Goal: Transaction & Acquisition: Purchase product/service

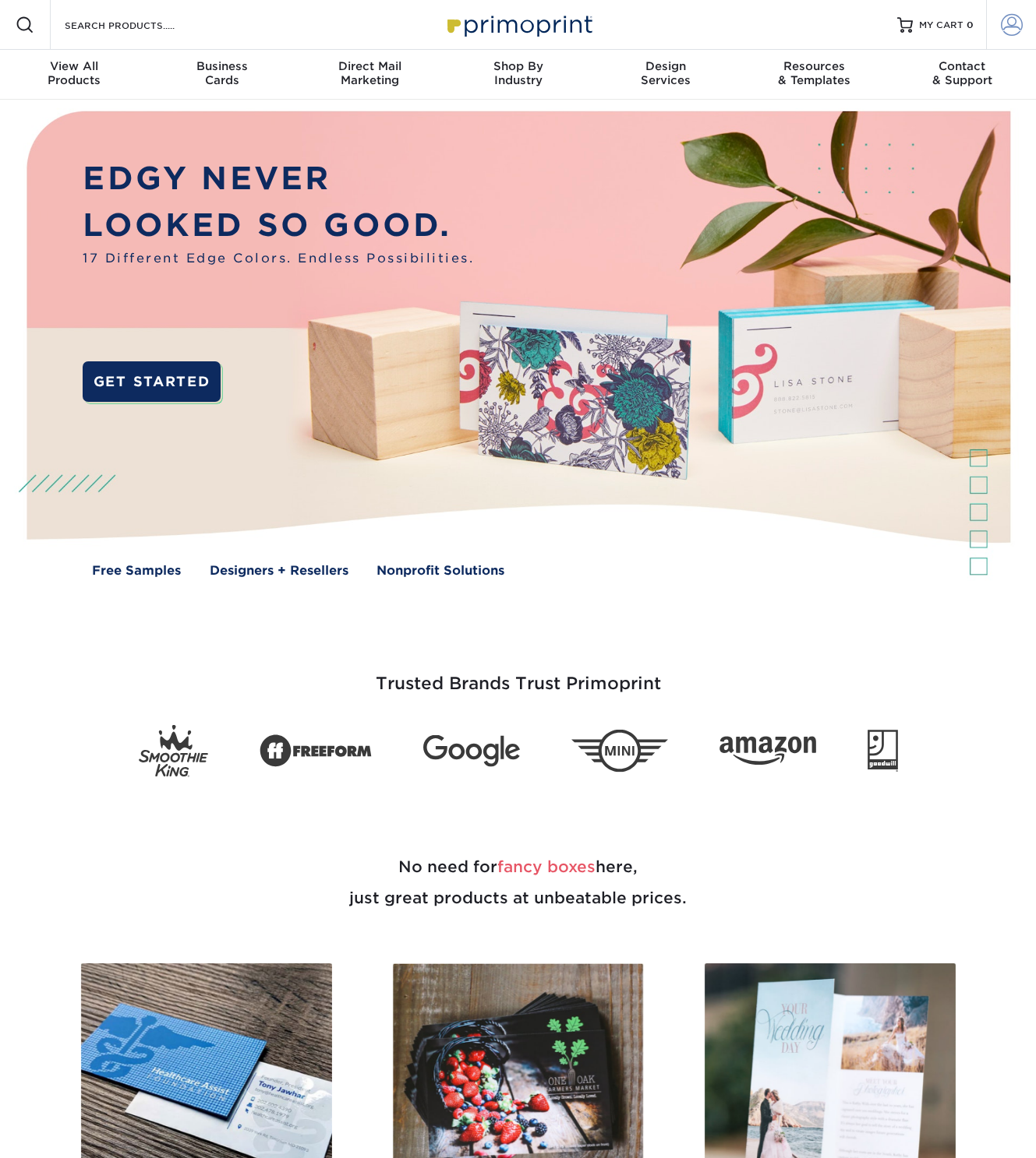
click at [1013, 29] on span at bounding box center [1011, 24] width 21 height 21
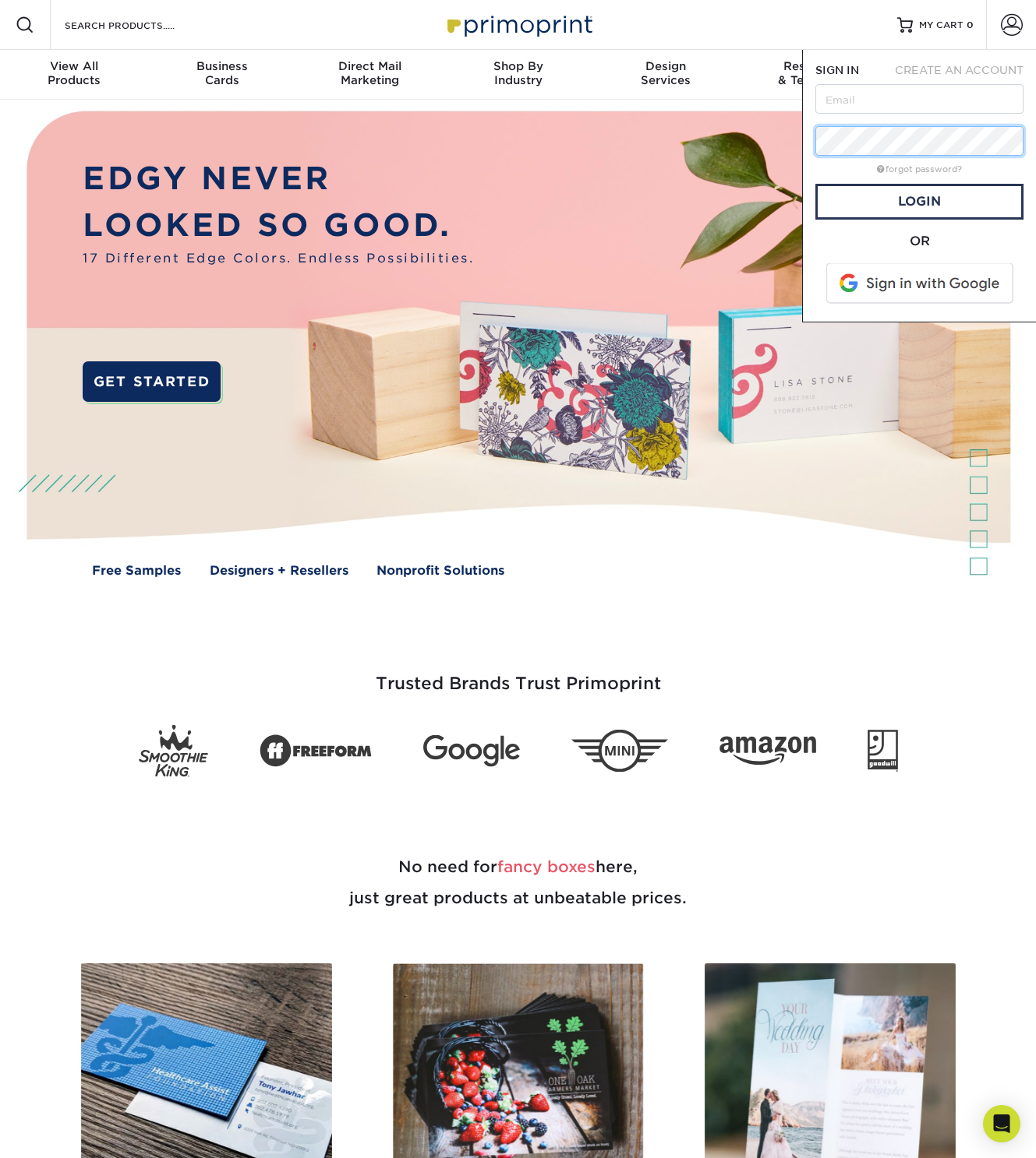
type input "[EMAIL_ADDRESS][DOMAIN_NAME]"
click at [941, 217] on link "Login" at bounding box center [919, 201] width 208 height 36
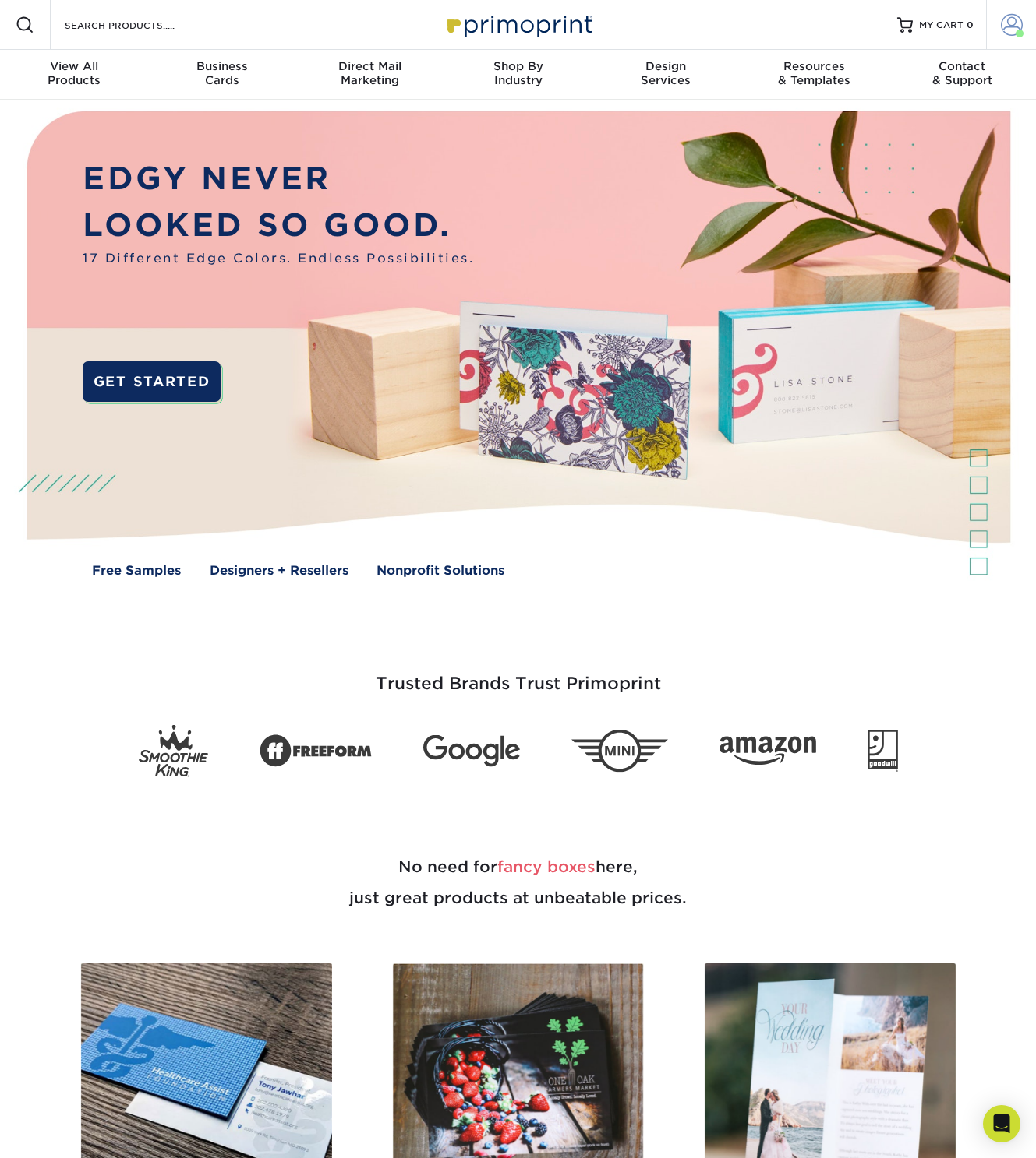
click at [1008, 28] on span at bounding box center [1011, 24] width 21 height 21
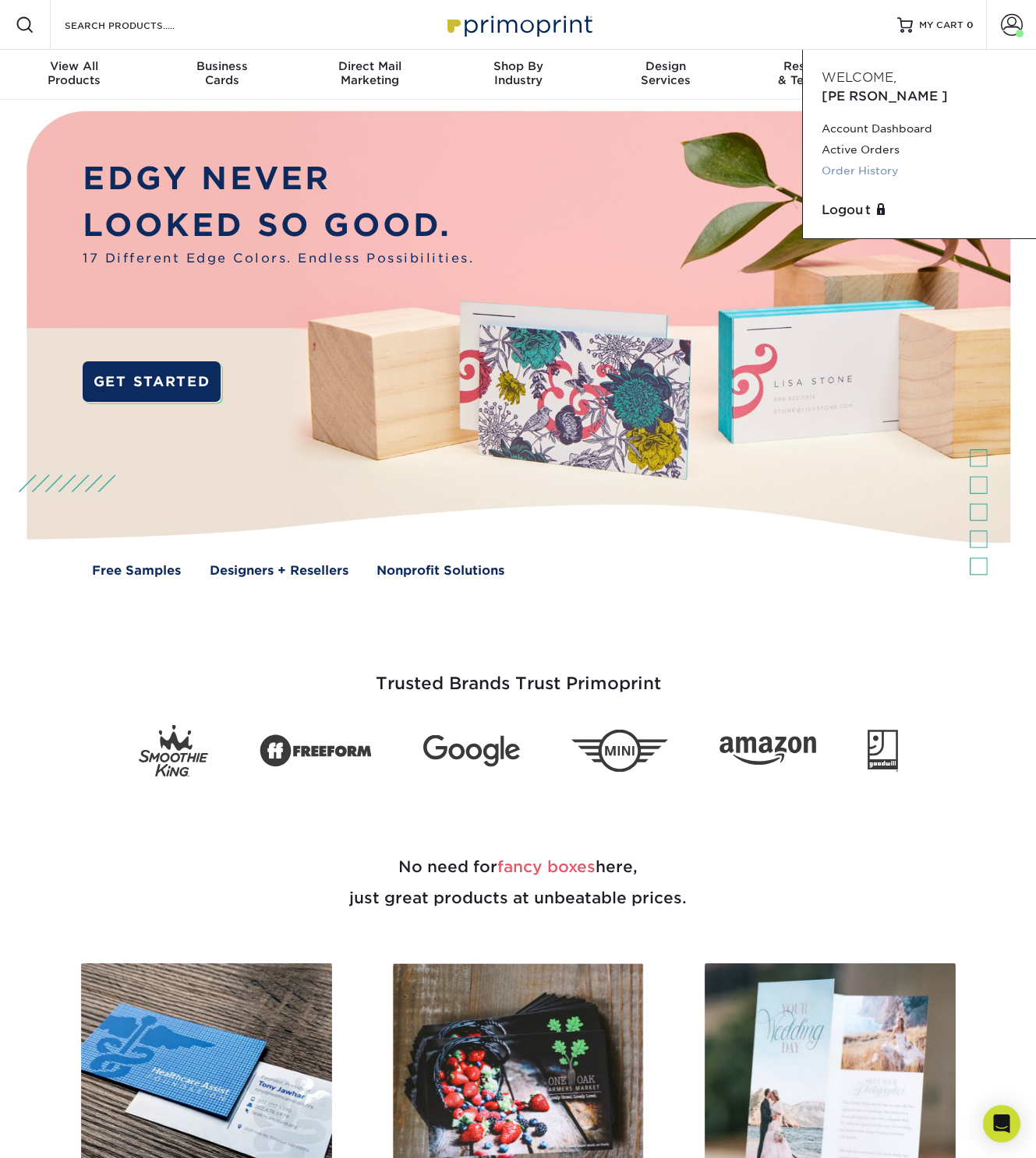
click at [851, 160] on link "Order History" at bounding box center [919, 171] width 195 height 21
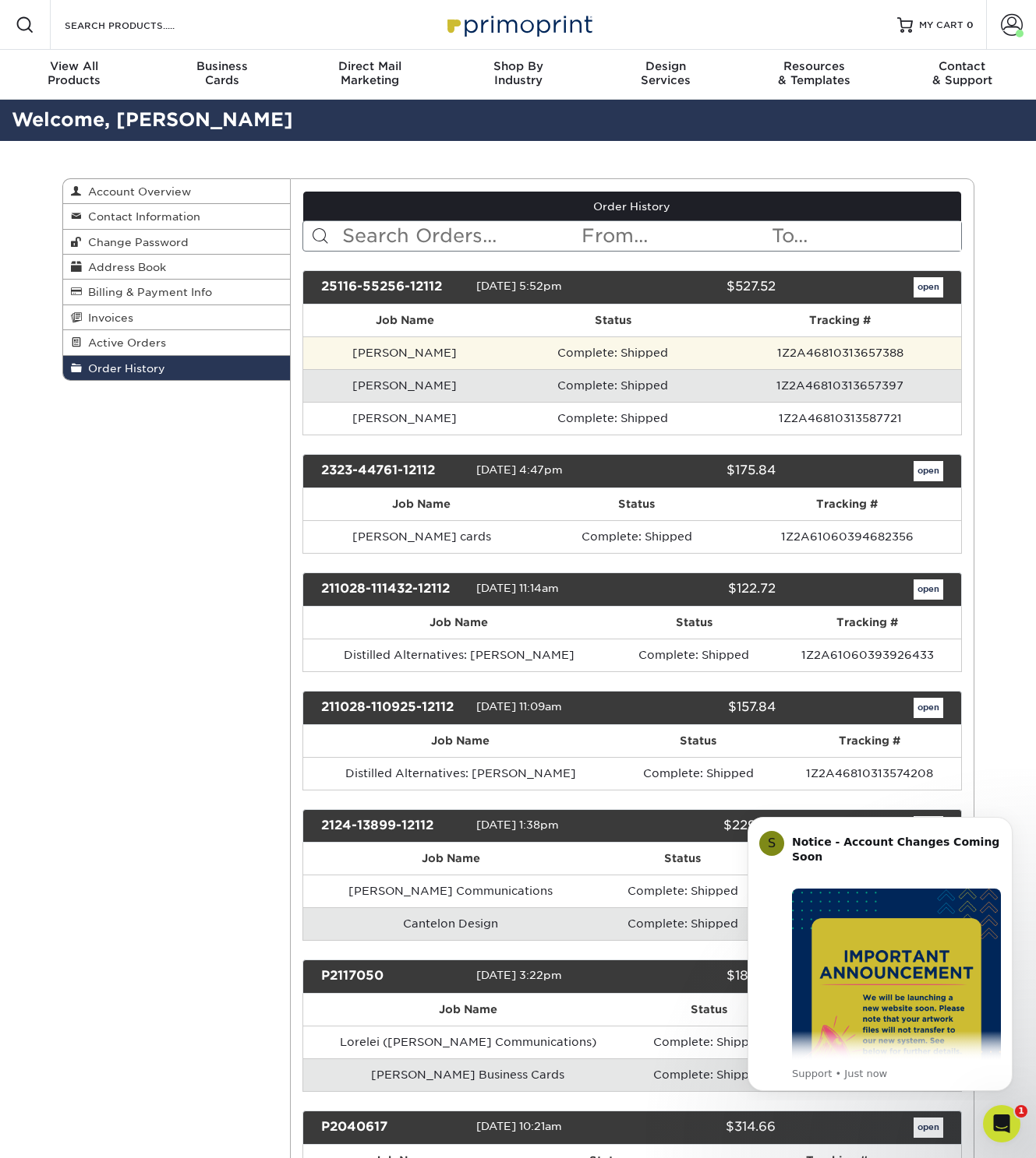
click at [393, 348] on td "Nick" at bounding box center [404, 353] width 203 height 33
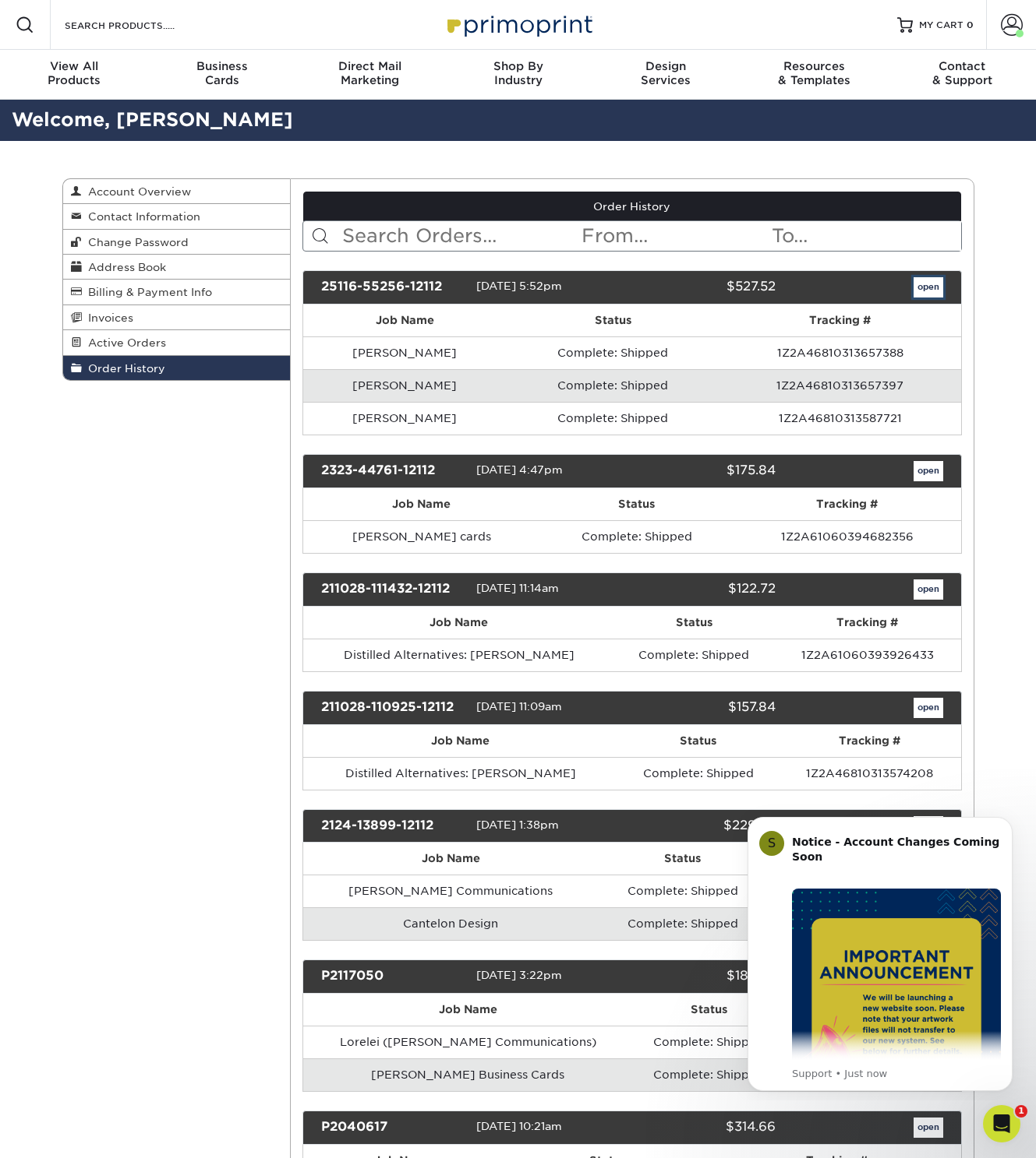
click at [919, 282] on link "open" at bounding box center [928, 287] width 29 height 20
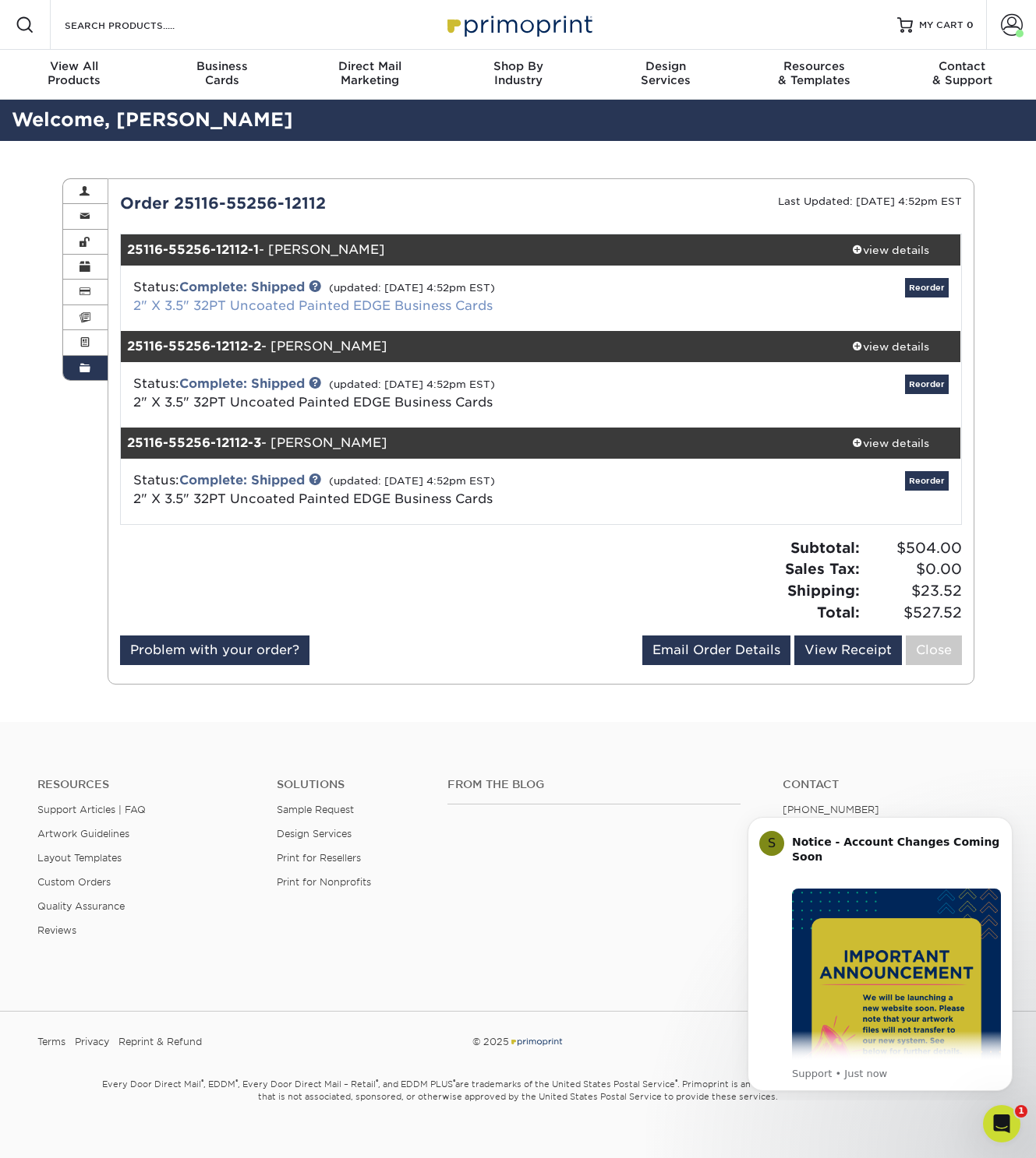
click at [284, 310] on link "2" X 3.5" 32PT Uncoated Painted EDGE Business Cards" at bounding box center [313, 305] width 359 height 15
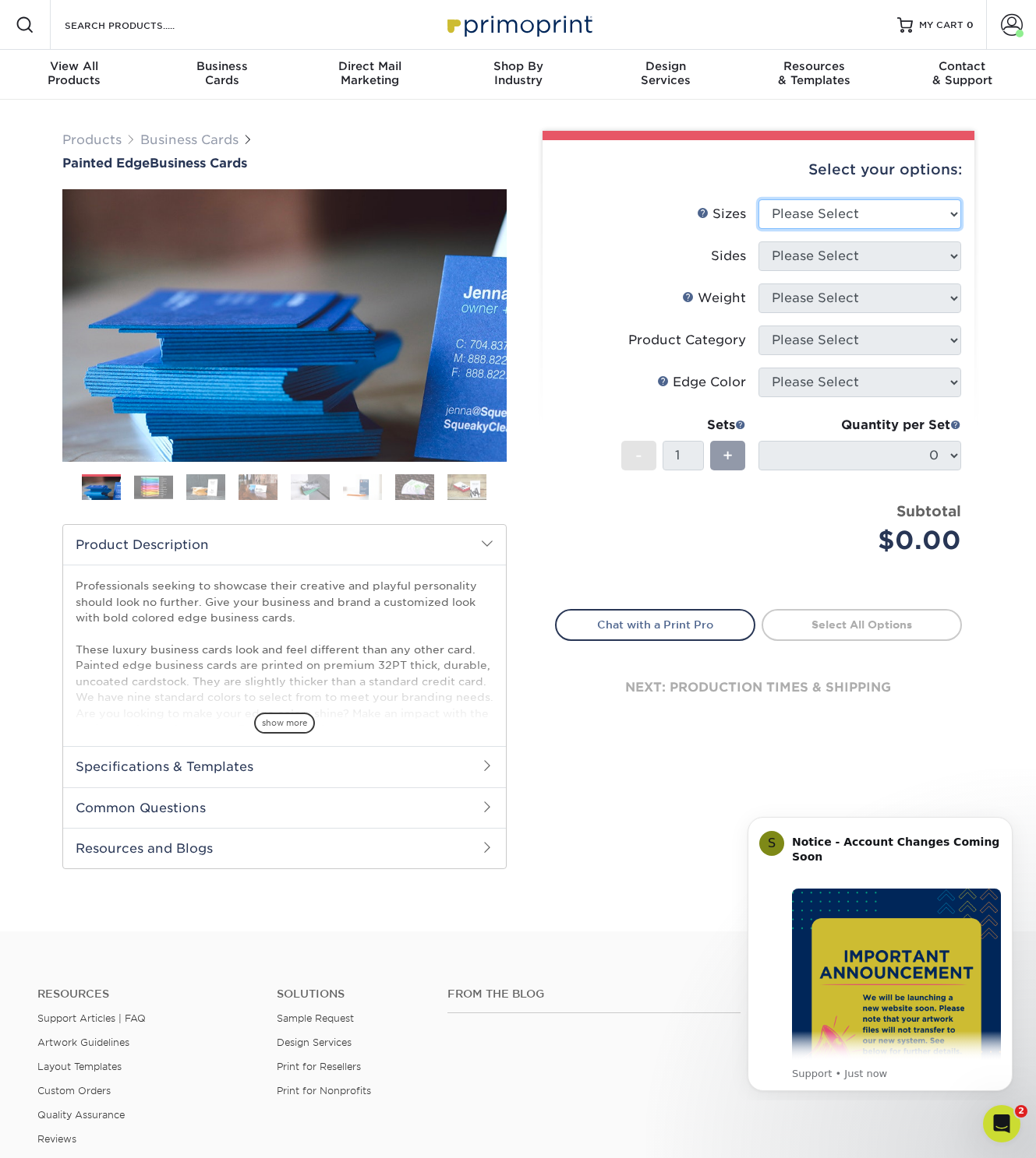
click at [808, 211] on select "Please Select 2" x 3.5" - Standard 2.125" x 3.375" - European 2.5" x 2.5" - Squ…" at bounding box center [859, 214] width 203 height 29
select select "2.00x3.50"
click at [758, 199] on select "Please Select 2" x 3.5" - Standard 2.125" x 3.375" - European 2.5" x 2.5" - Squ…" at bounding box center [859, 214] width 203 height 29
click at [812, 254] on select "Please Select Print Both Sides Print Front Only" at bounding box center [859, 256] width 203 height 29
select select "13abbda7-1d64-4f25-8bb2-c179b224825d"
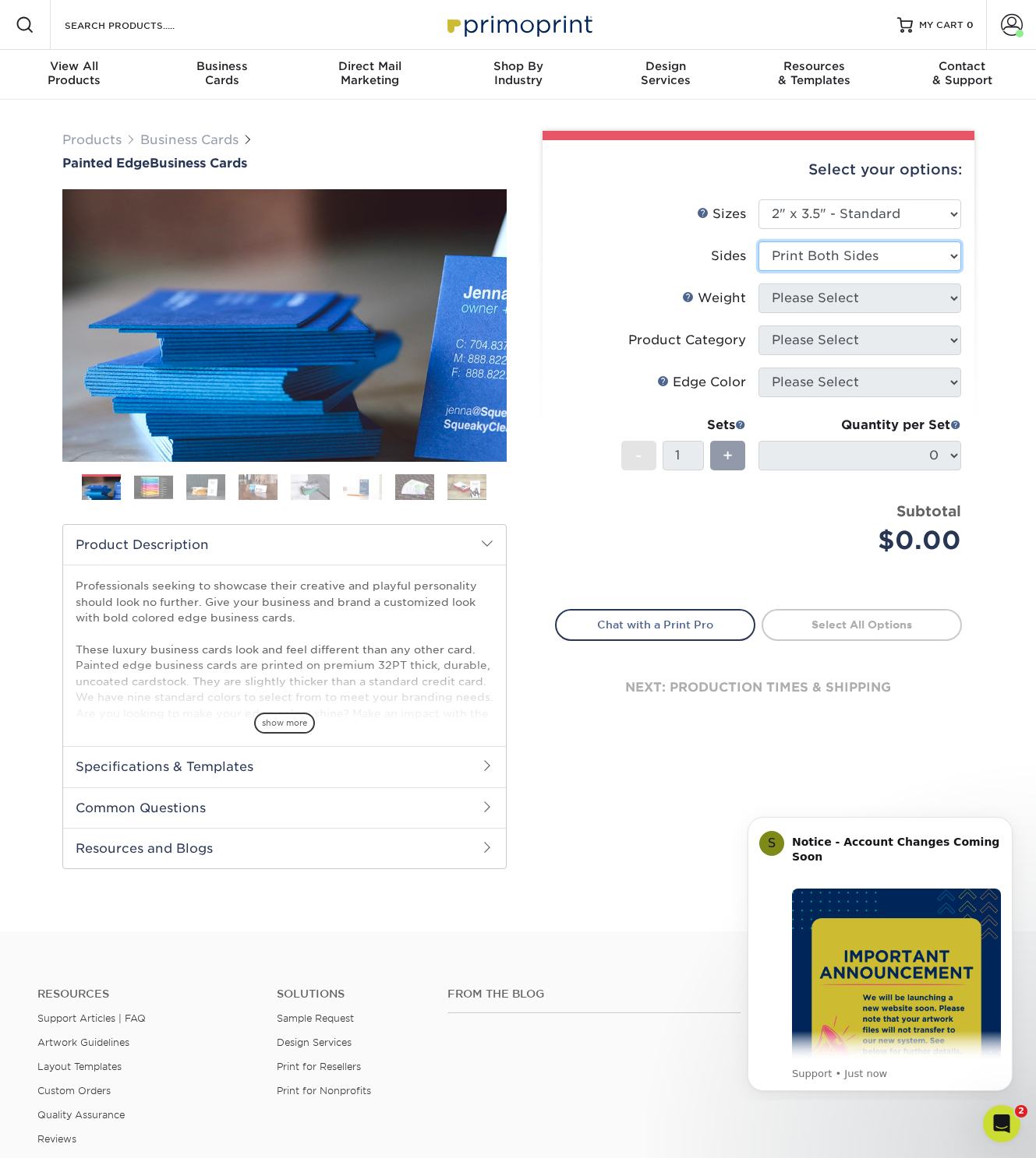
click at [758, 242] on select "Please Select Print Both Sides Print Front Only" at bounding box center [859, 256] width 203 height 29
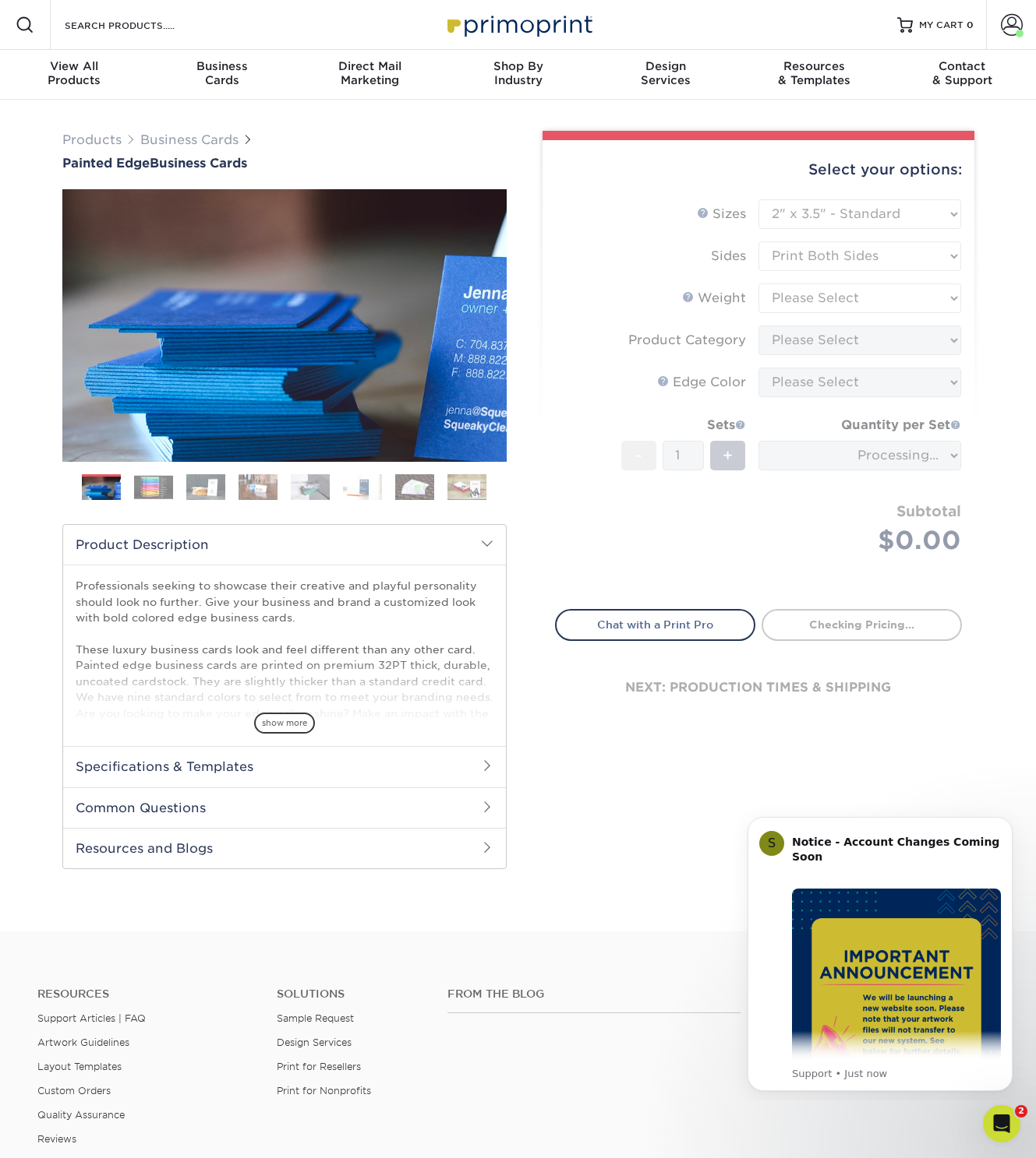
click at [805, 302] on form "Sizes Help Sizes Please Select 2" x 3.5" - Standard 2.125" x 3.375" - European …" at bounding box center [757, 395] width 407 height 392
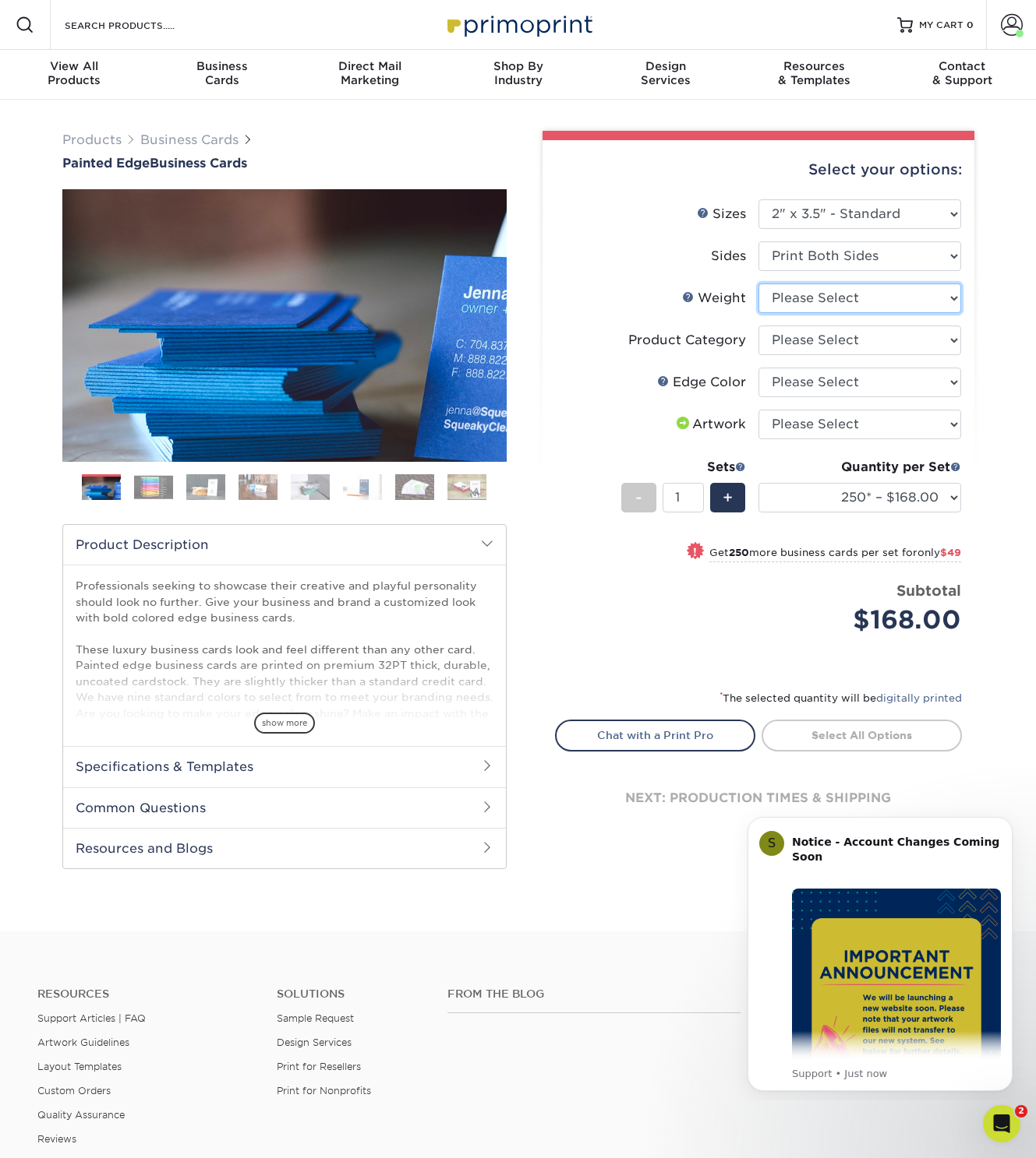
click at [944, 299] on select "Please Select 32PTUC" at bounding box center [859, 298] width 203 height 29
select select "32PTUC"
click at [758, 283] on select "Please Select 32PTUC" at bounding box center [859, 298] width 203 height 29
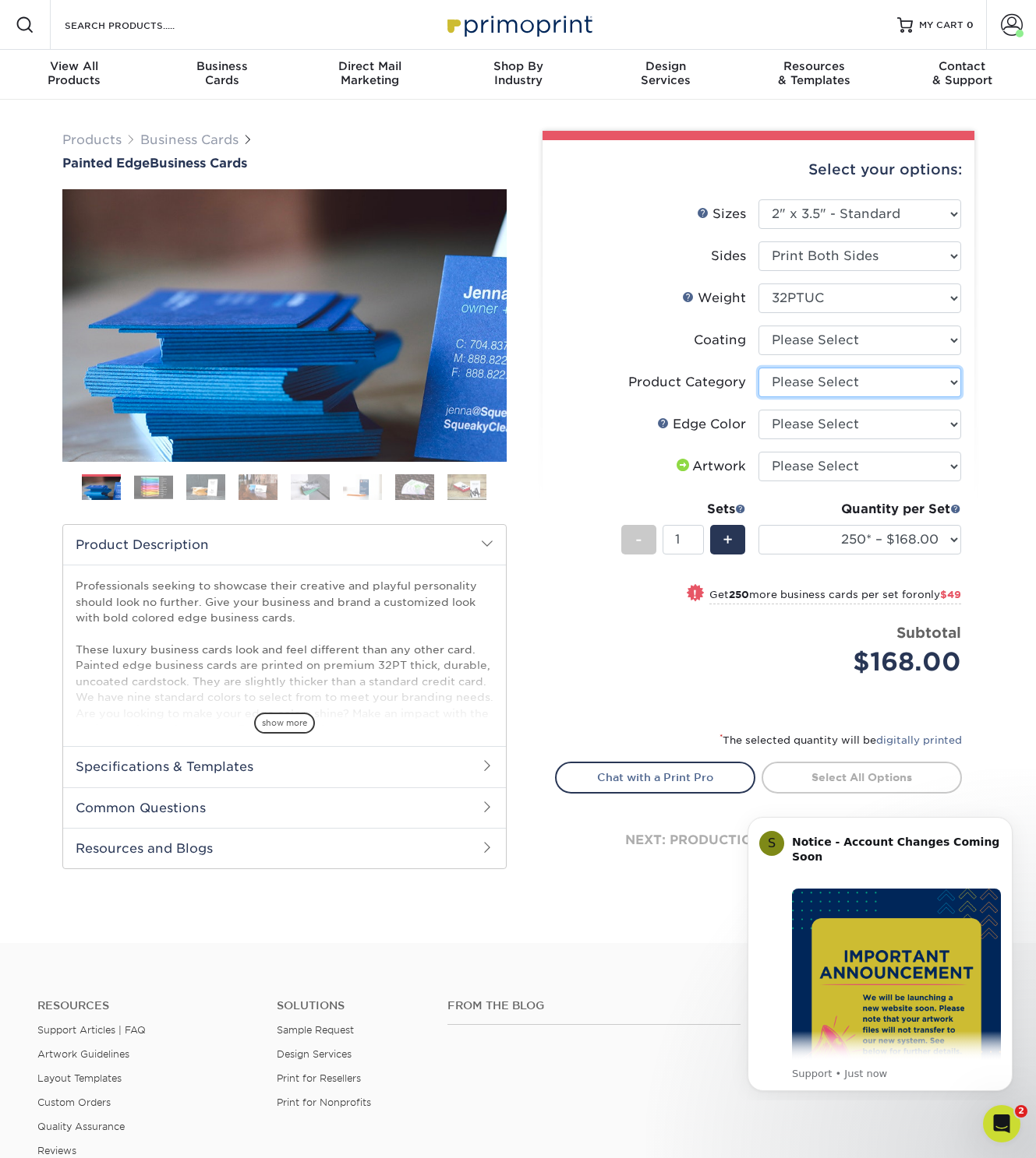
click at [806, 387] on select "Please Select Business Cards" at bounding box center [859, 382] width 203 height 29
select select "3b5148f1-0588-4f88-a218-97bcfdce65c1"
click at [758, 368] on select "Please Select Business Cards" at bounding box center [859, 382] width 203 height 29
click at [811, 433] on select "Please Select Charcoal Black Brown Blue Pearlescent Blue Pearlescent Gold Pearl…" at bounding box center [859, 424] width 203 height 29
select select "8edf2e46-2dbb-4a7c-bc5c-20ba781fe219"
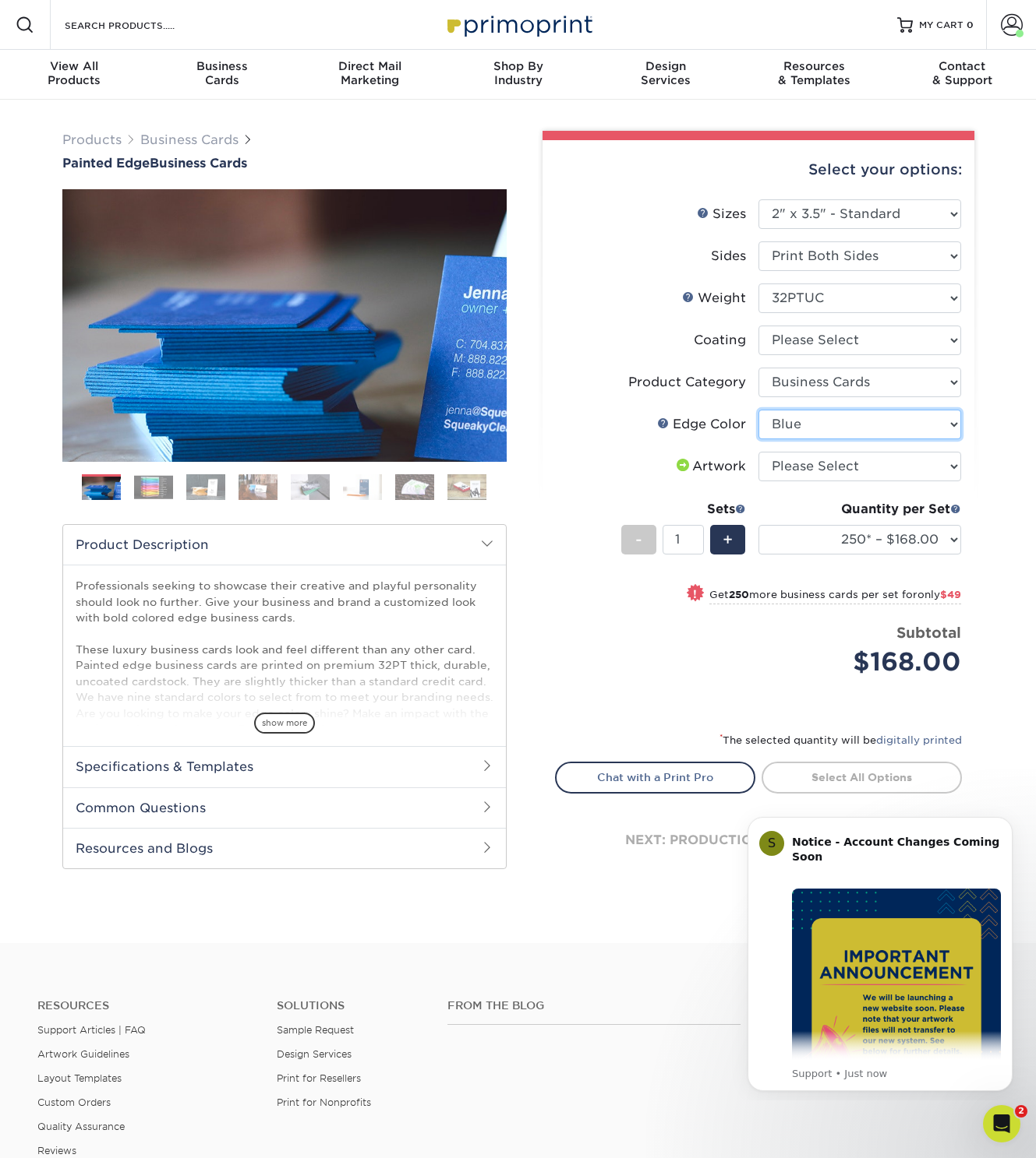
click at [758, 410] on select "Please Select Charcoal Black Brown Blue Pearlescent Blue Pearlescent Gold Pearl…" at bounding box center [859, 424] width 203 height 29
click at [811, 464] on select "Please Select I will upload files I need a design - $100" at bounding box center [859, 466] width 203 height 29
select select "upload"
click at [758, 451] on select "Please Select I will upload files I need a design - $100" at bounding box center [859, 466] width 203 height 29
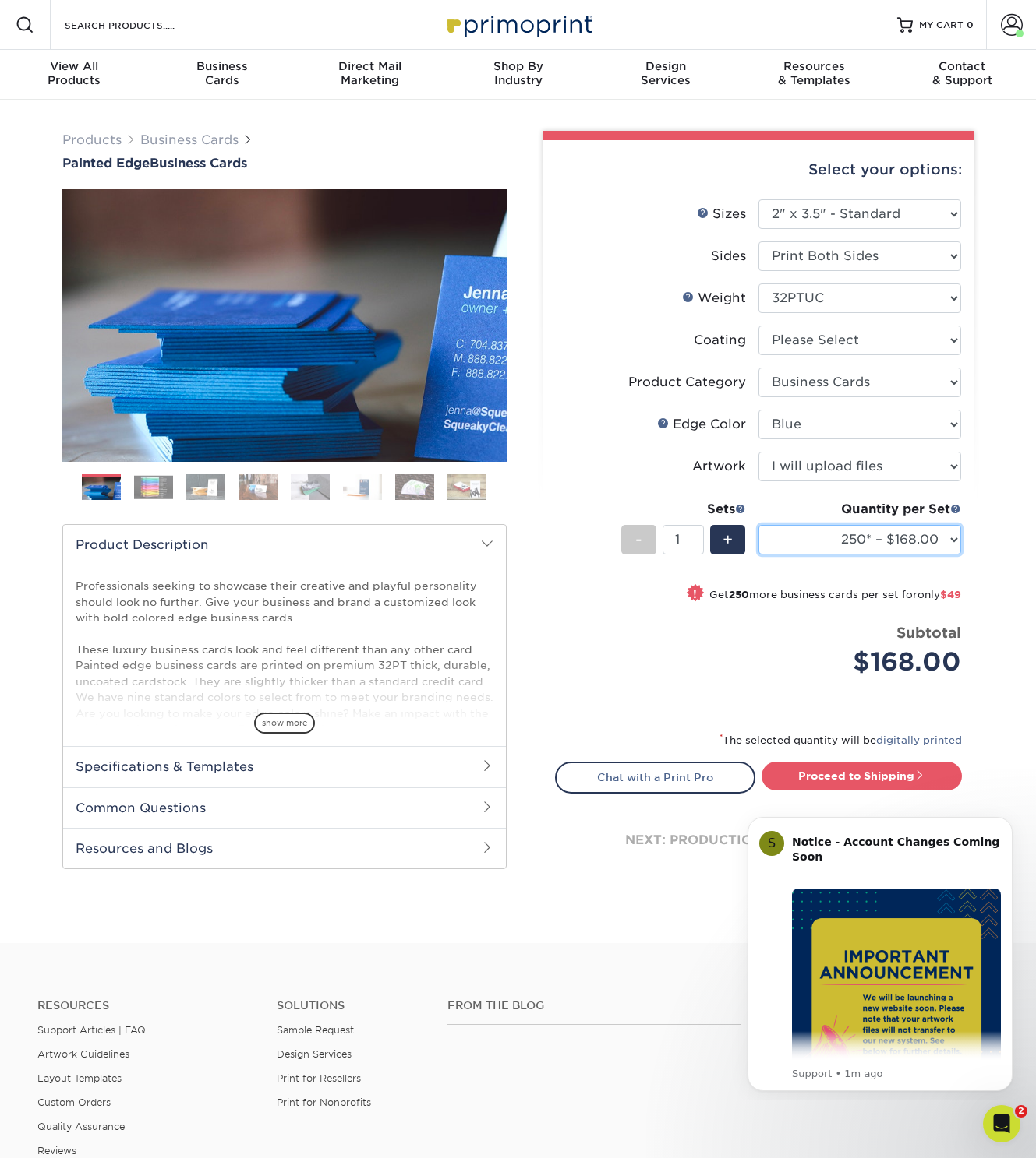
click at [906, 541] on select "250* – $168.00 500* – $217.00 1000* – $339.00" at bounding box center [859, 540] width 203 height 29
click at [880, 574] on li "Sets - 1 + Quantity per Set 250* – $168.00 500* – $217.00 1000* – $339.00 (Pric…" at bounding box center [757, 540] width 405 height 91
click at [1000, 821] on button "Dismiss notification" at bounding box center [1007, 821] width 20 height 20
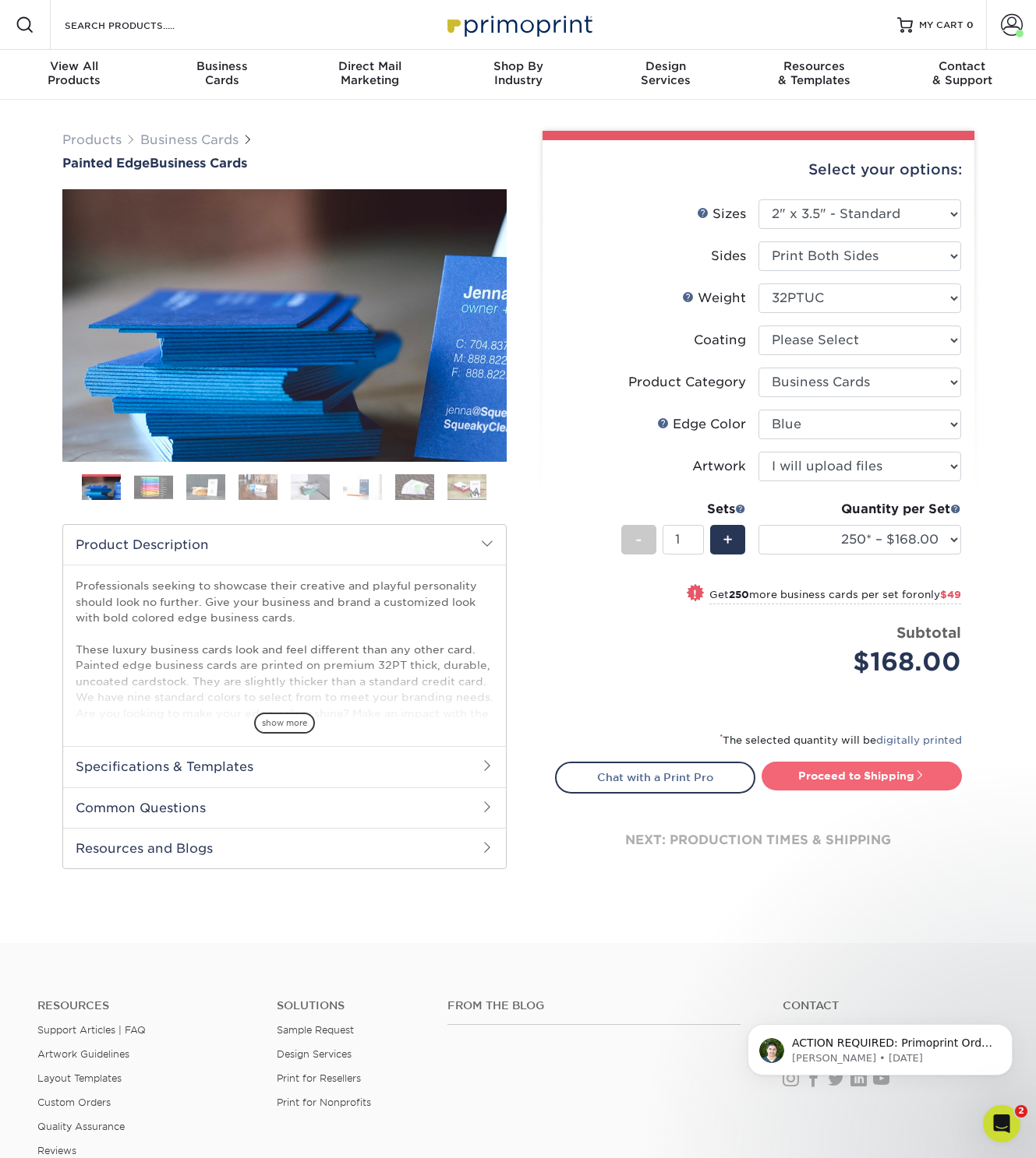
click at [835, 771] on link "Proceed to Shipping" at bounding box center [861, 776] width 200 height 28
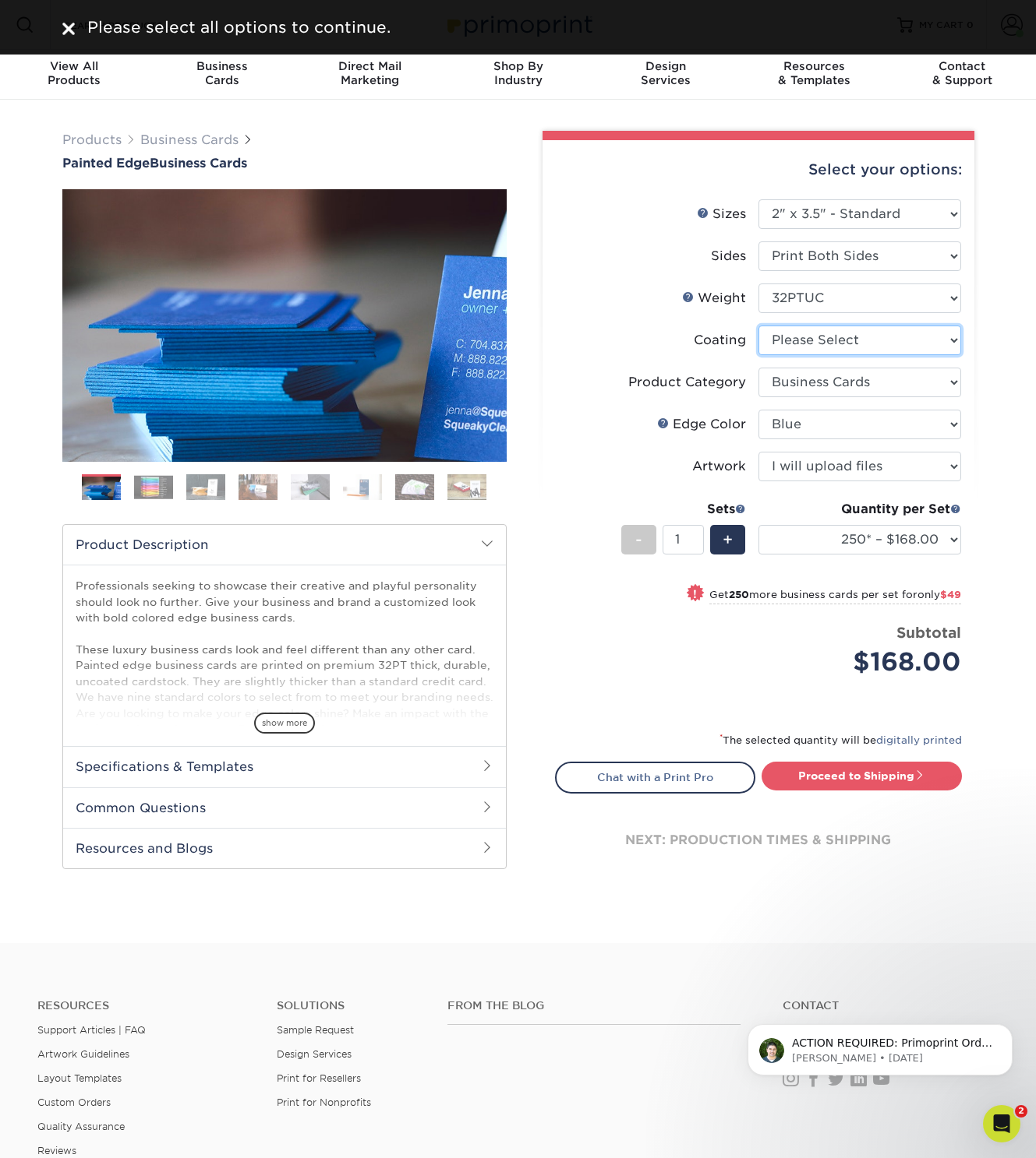
click at [882, 329] on select at bounding box center [859, 340] width 203 height 29
select select "3e7618de-abca-4bda-9f97-8b9129e913d8"
click at [758, 325] on select at bounding box center [859, 340] width 203 height 29
select select "-1"
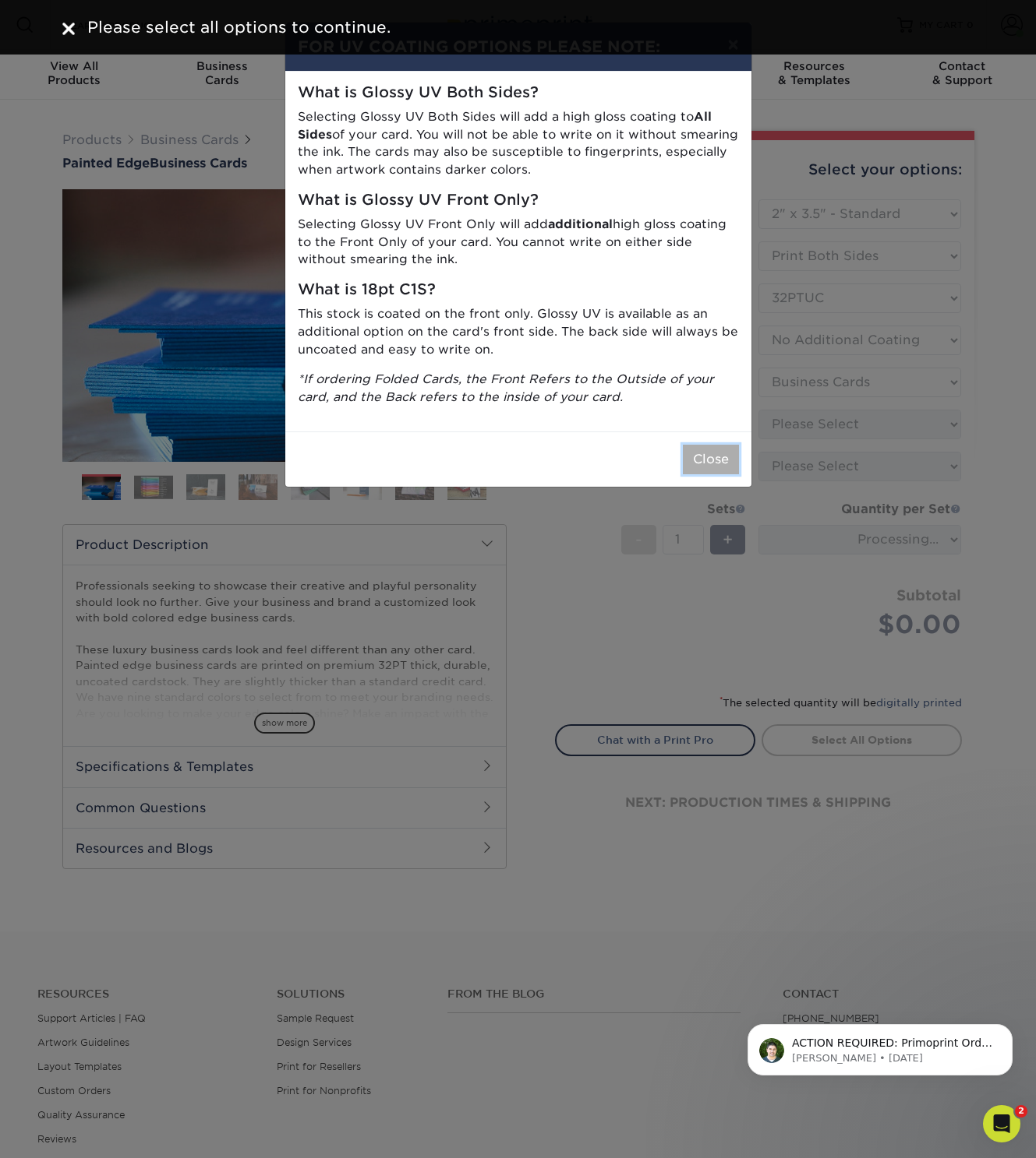
click at [700, 454] on button "Close" at bounding box center [711, 459] width 56 height 29
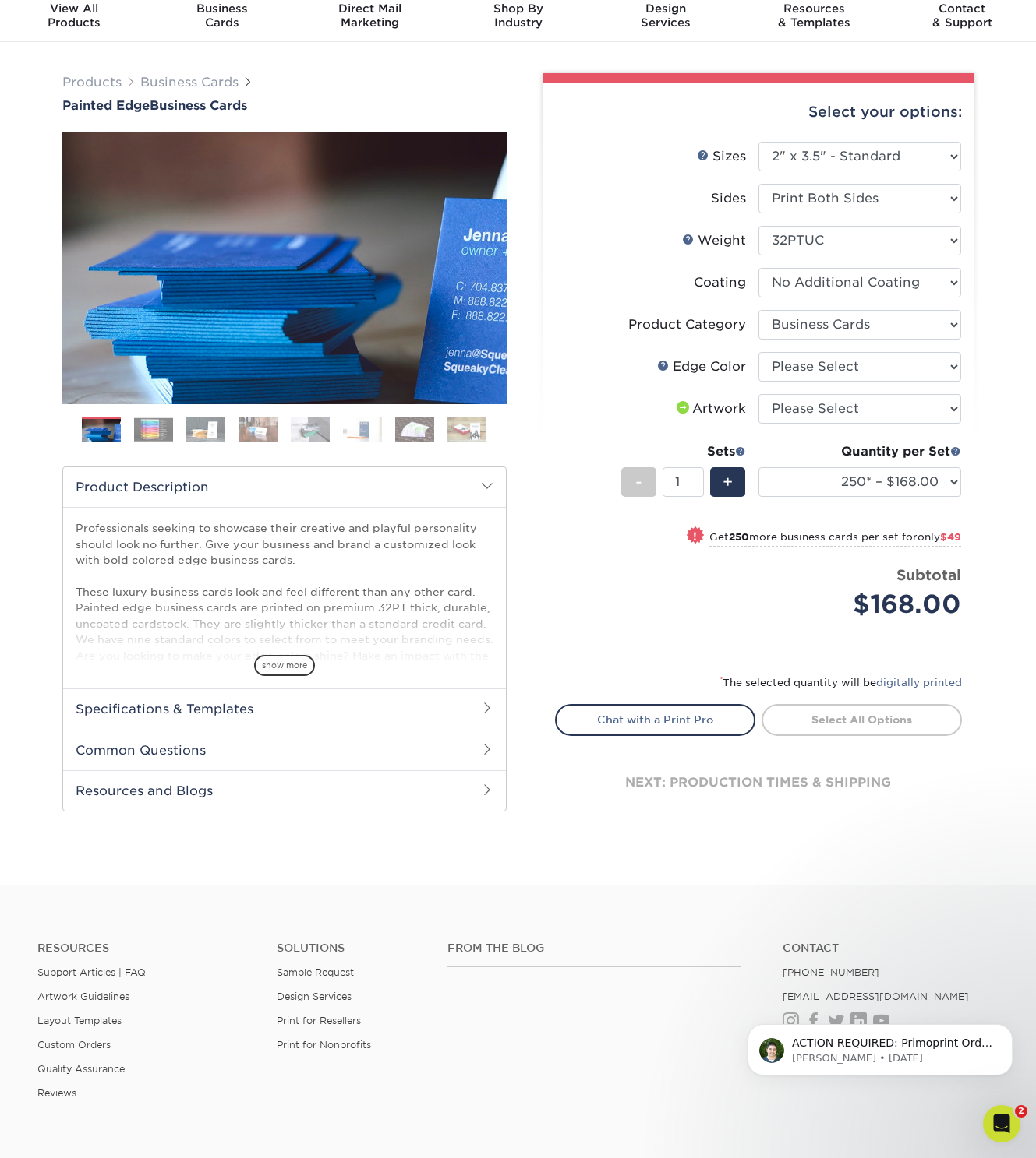
scroll to position [58, 0]
click at [806, 405] on select "Please Select I will upload files I need a design - $100" at bounding box center [859, 408] width 203 height 29
select select "upload"
click at [758, 393] on select "Please Select I will upload files I need a design - $100" at bounding box center [859, 408] width 203 height 29
click at [848, 719] on link "Proceed to Shipping" at bounding box center [861, 717] width 200 height 28
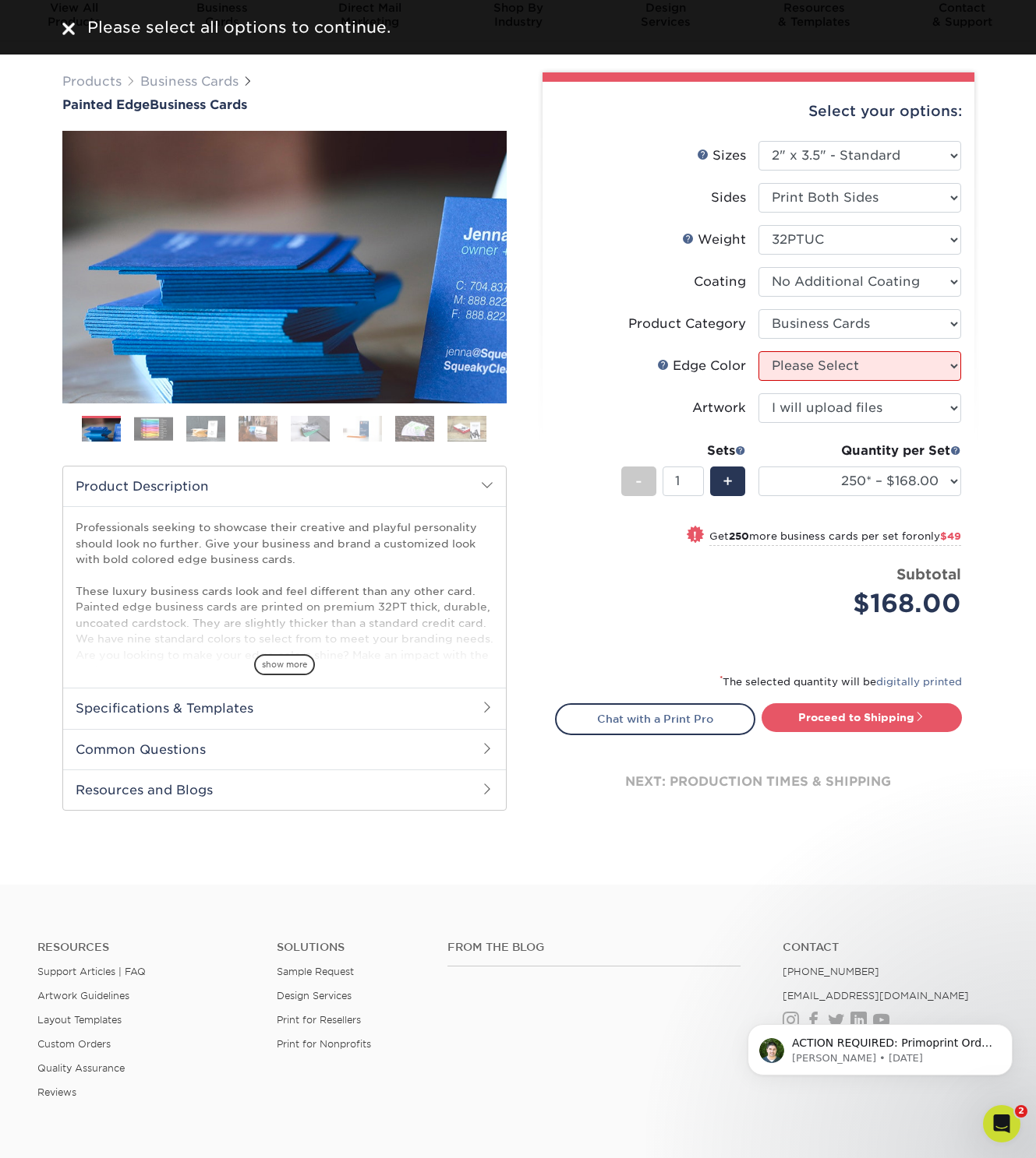
scroll to position [63, 0]
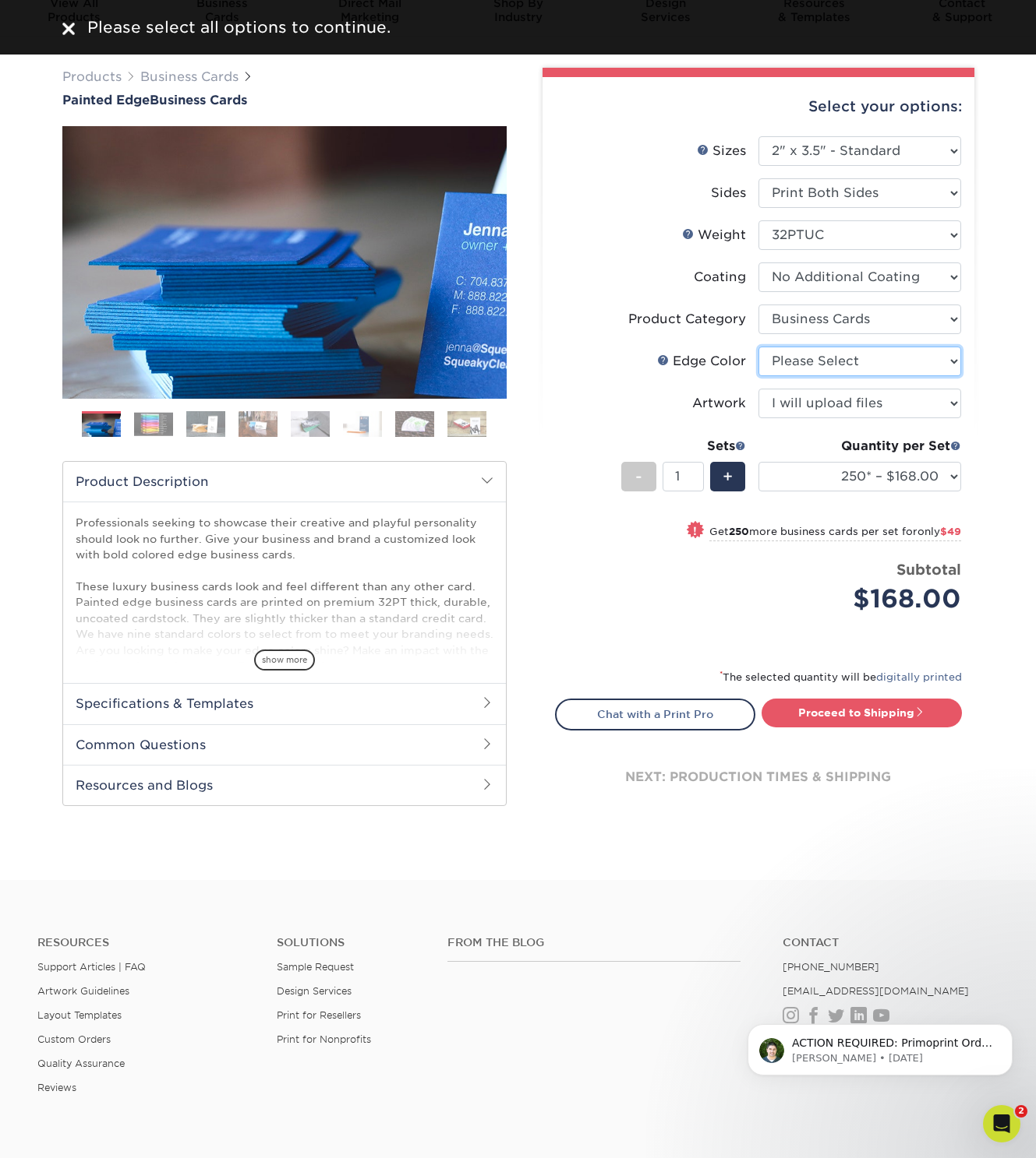
click at [821, 352] on select "Please Select Charcoal Black Brown Blue Pearlescent Blue Pearlescent Gold Pearl…" at bounding box center [859, 361] width 203 height 29
select select "8edf2e46-2dbb-4a7c-bc5c-20ba781fe219"
click at [758, 347] on select "Please Select Charcoal Black Brown Blue Pearlescent Blue Pearlescent Gold Pearl…" at bounding box center [859, 361] width 203 height 29
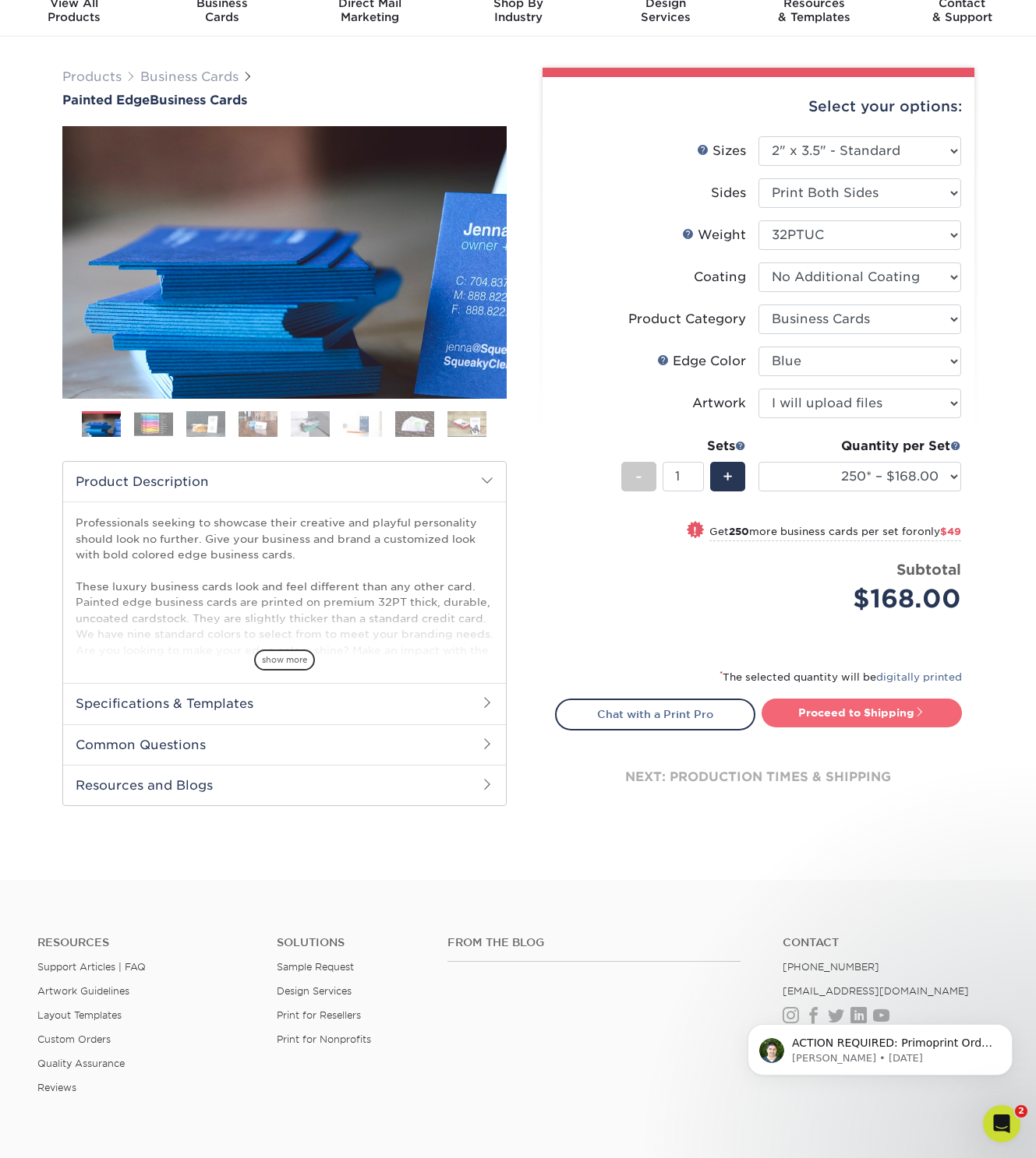
click at [887, 711] on link "Proceed to Shipping" at bounding box center [861, 712] width 200 height 28
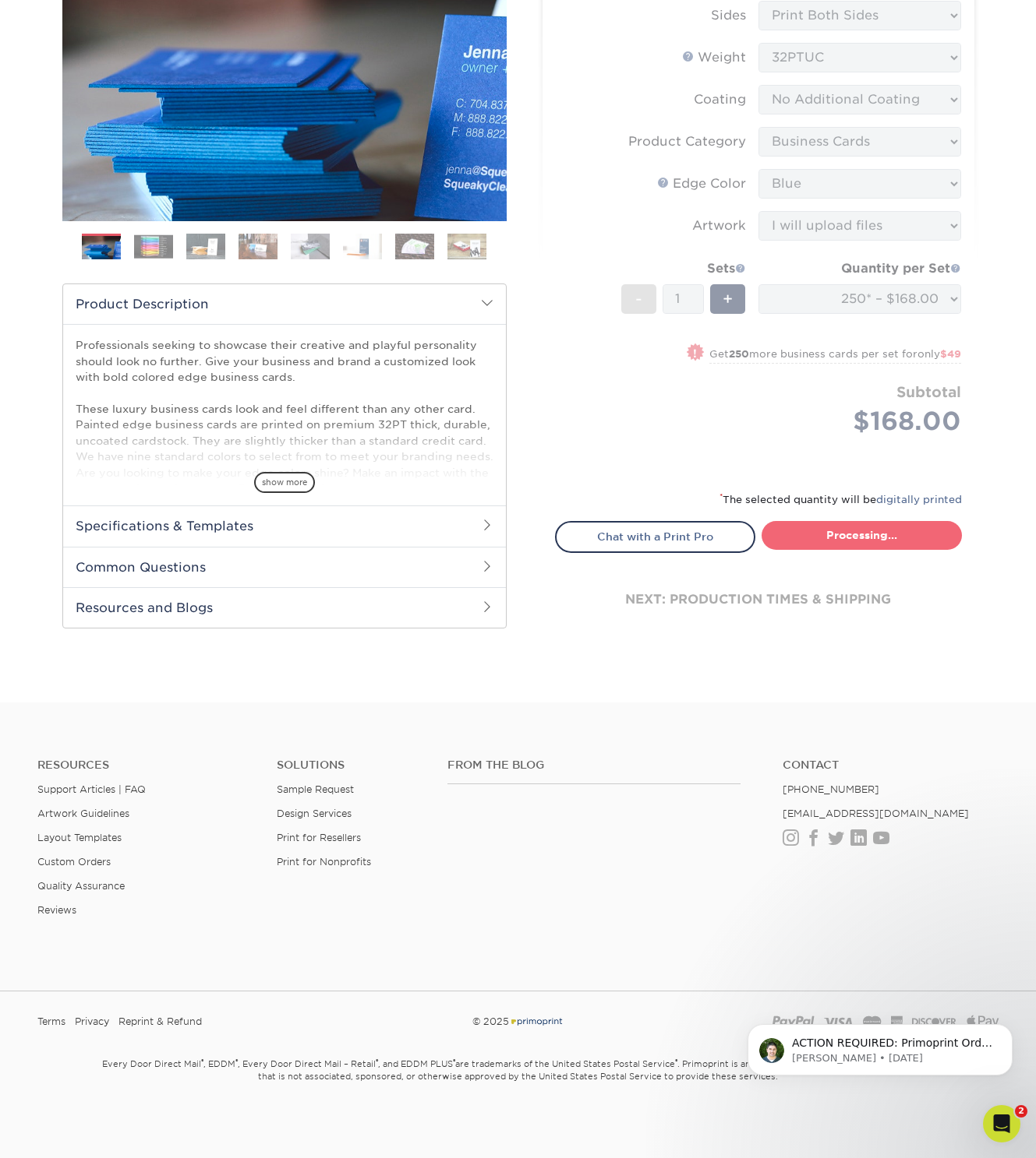
select select "b1d50ed3-fc81-464d-a1d8-d1915fbce704"
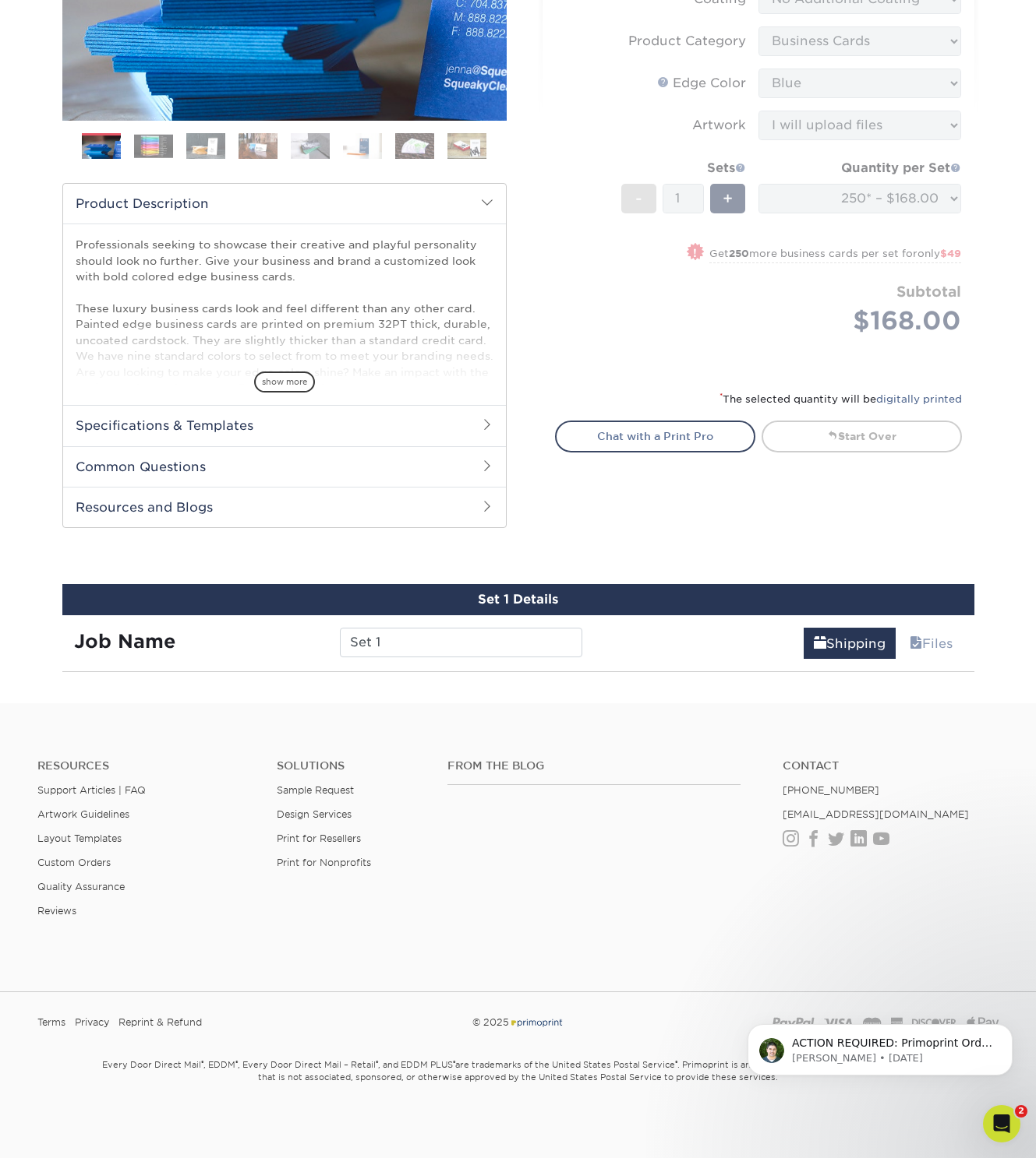
scroll to position [736, 0]
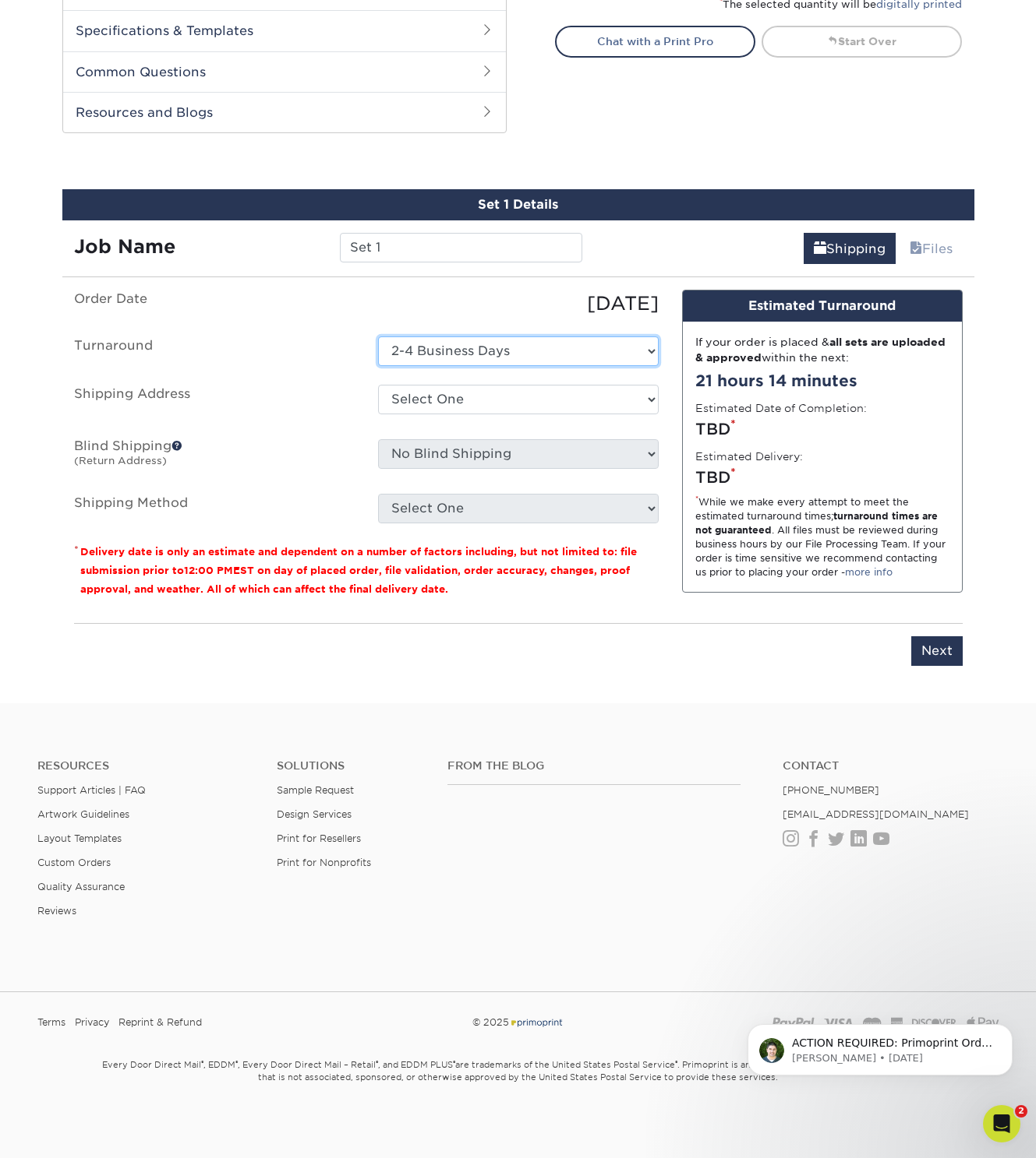
click at [446, 348] on select "Select One 2-4 Business Days" at bounding box center [518, 351] width 281 height 29
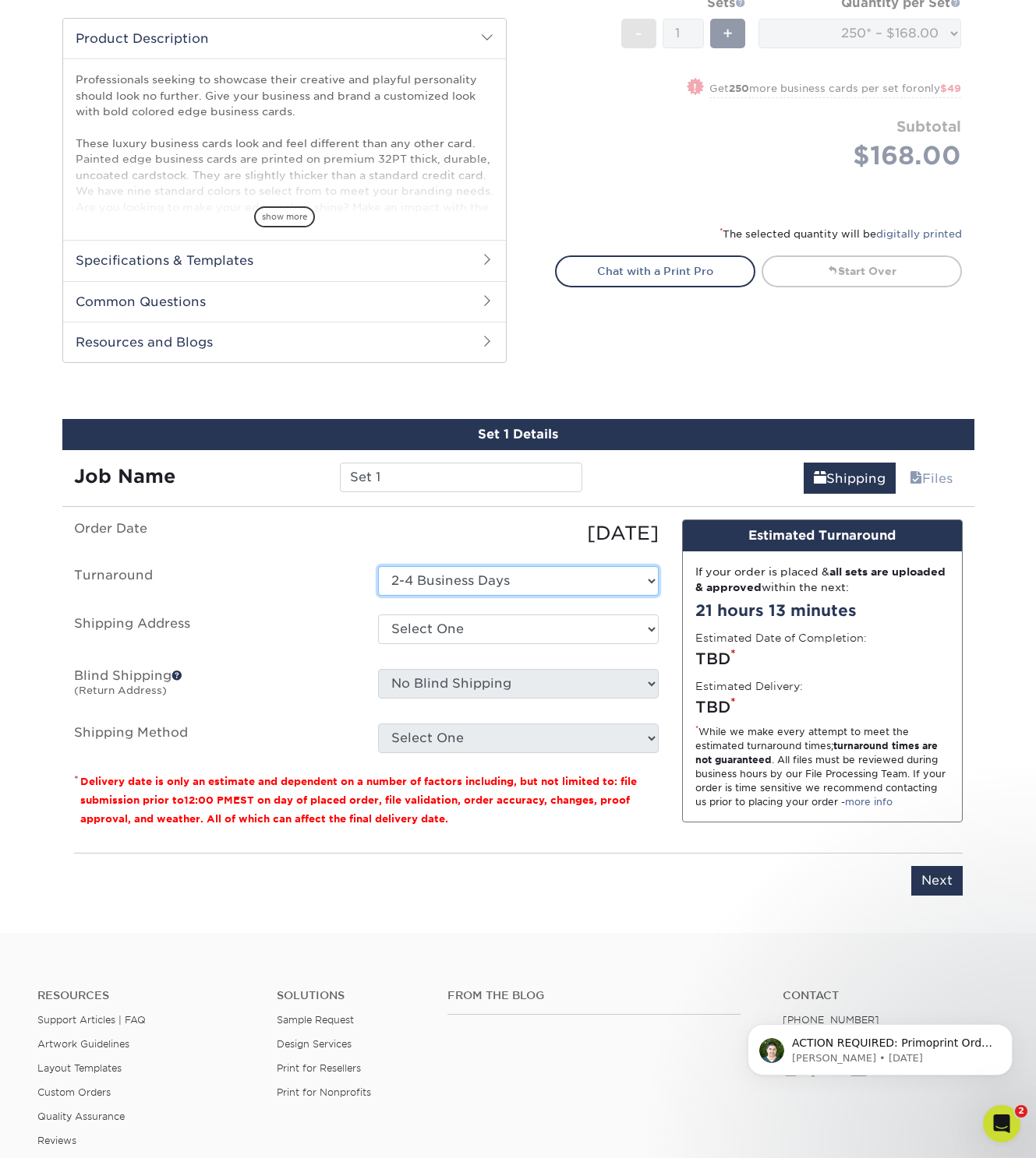
scroll to position [497, 0]
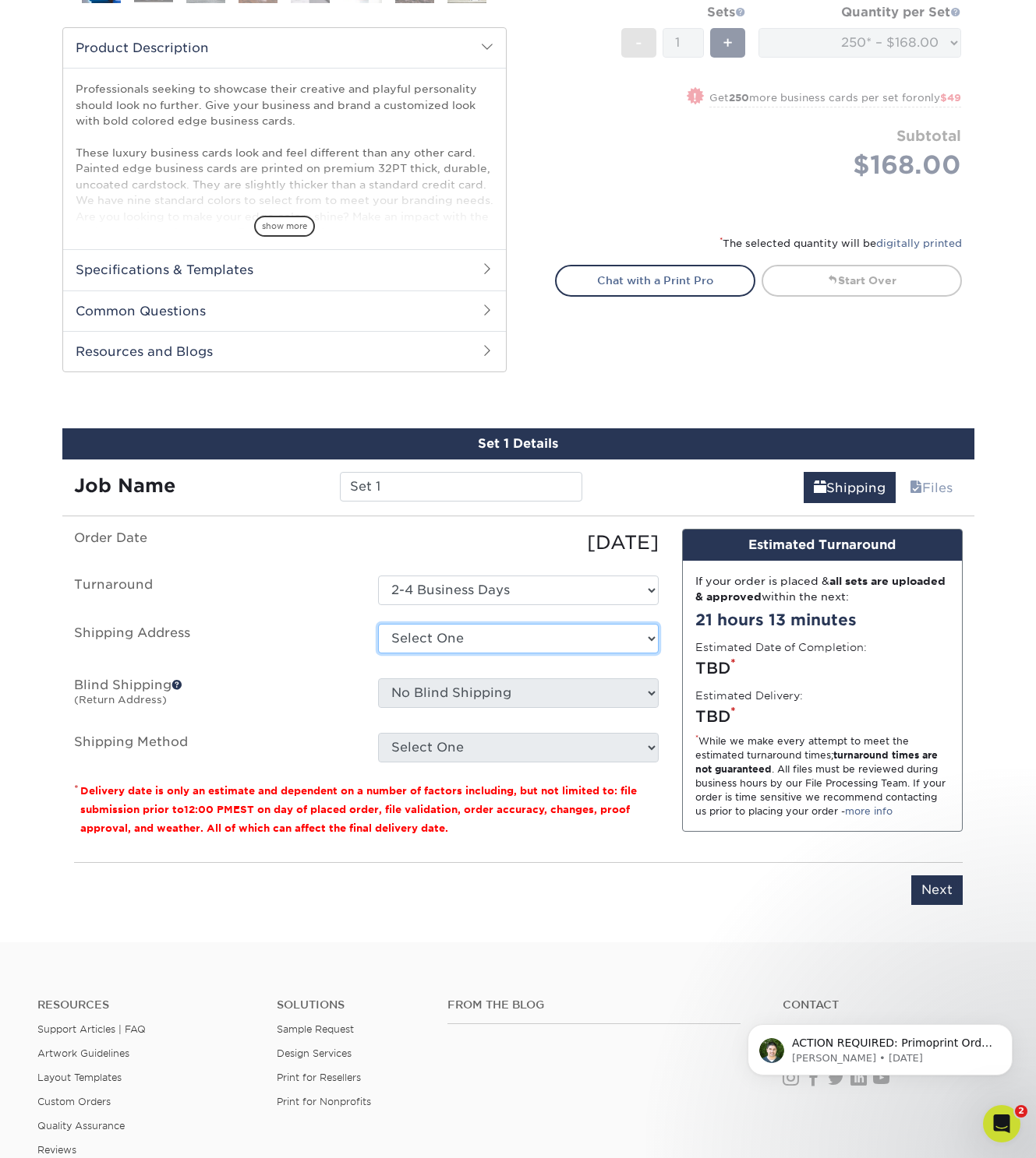
click at [507, 640] on select "Select One Bill Belair Center for Study of Liberty Hogenson Communications Busi…" at bounding box center [518, 639] width 281 height 29
select select "221752"
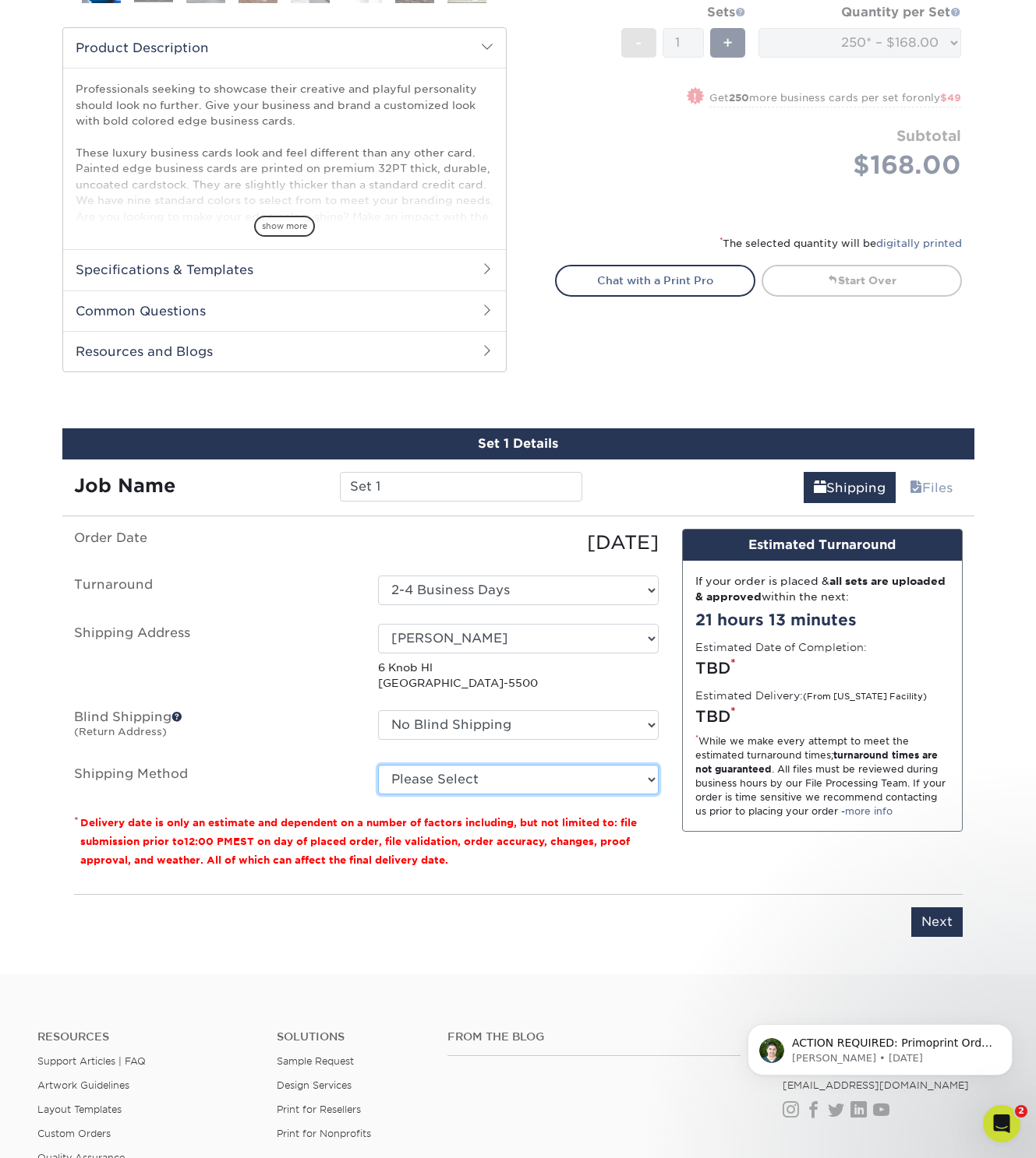
click at [446, 782] on select "Please Select Ground Shipping (+$7.84) 3 Day Shipping Service (+$20.06) 2 Day A…" at bounding box center [518, 779] width 281 height 29
select select "01"
click at [378, 765] on select "Please Select Ground Shipping (+$7.84) 3 Day Shipping Service (+$20.06) 2 Day A…" at bounding box center [518, 779] width 281 height 29
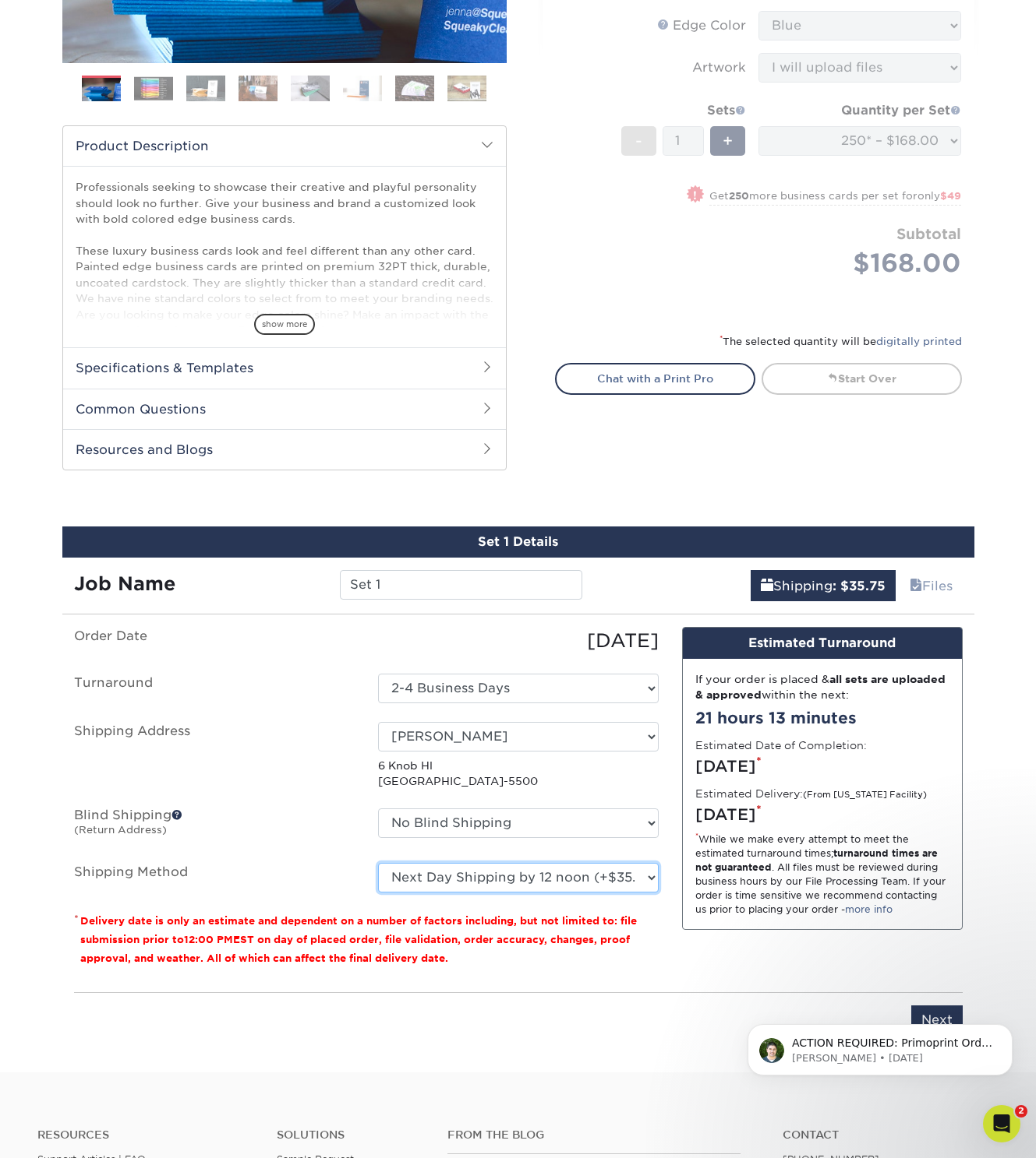
scroll to position [386, 0]
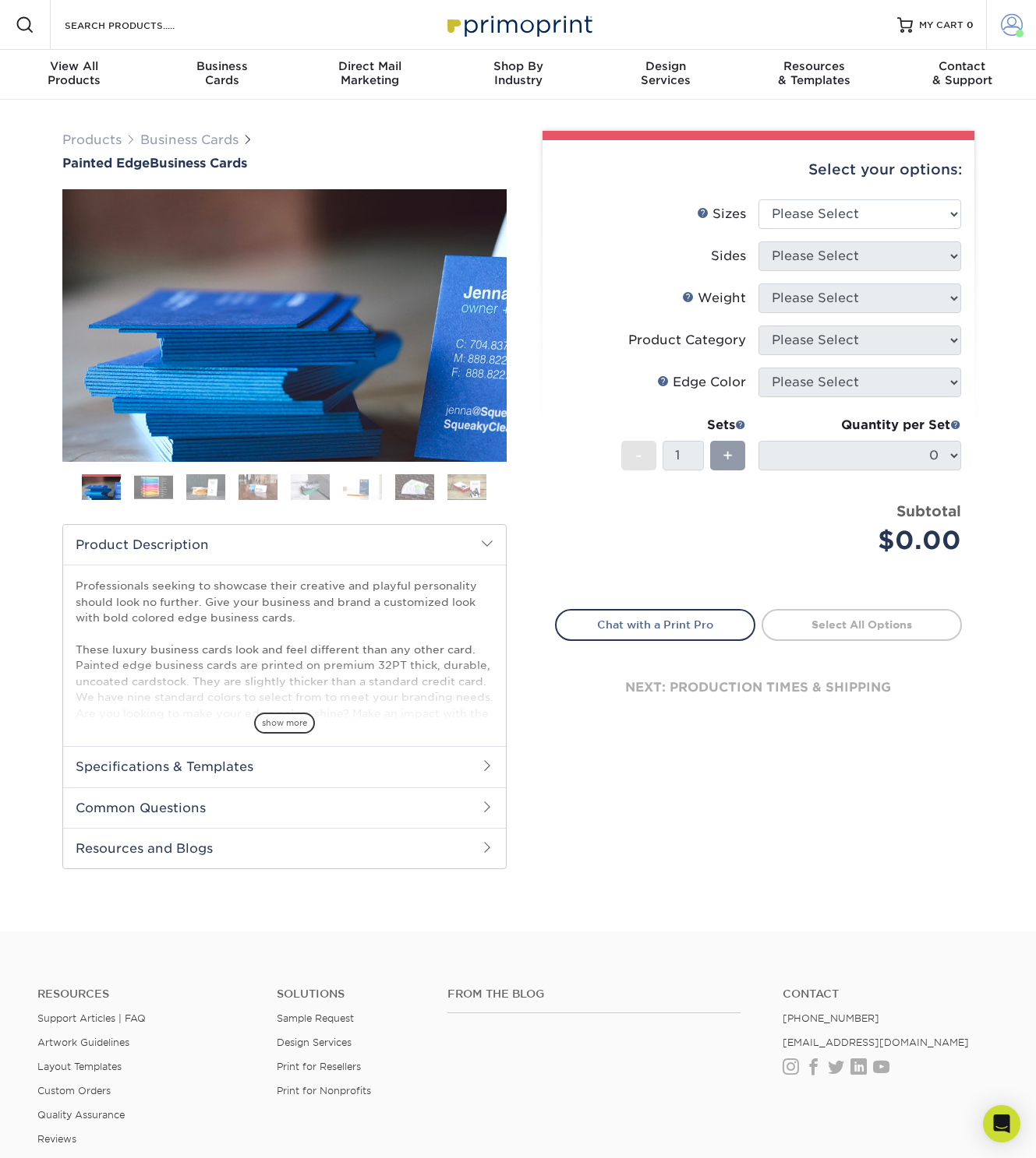
click at [1011, 33] on span at bounding box center [1011, 24] width 21 height 21
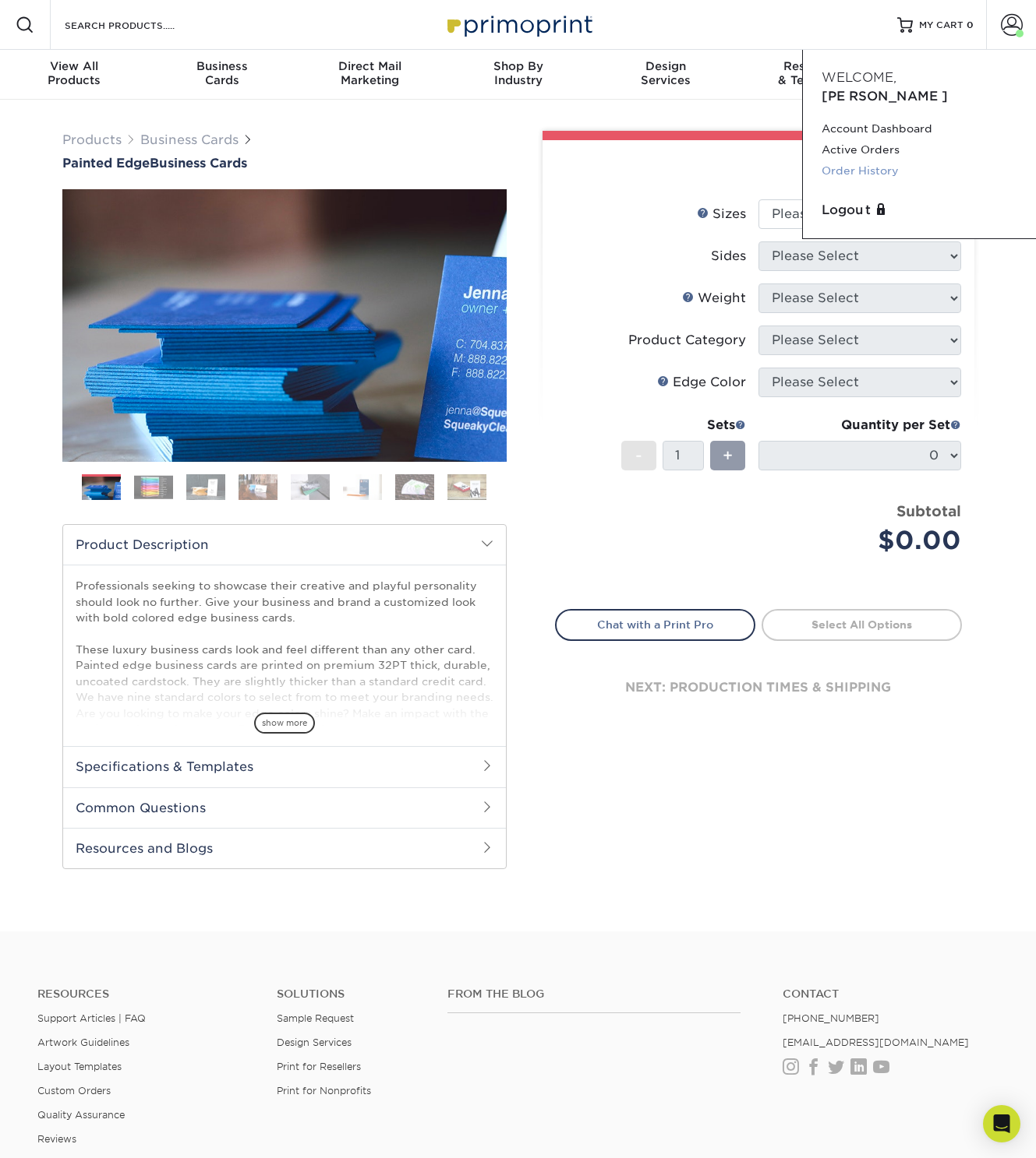
click at [851, 160] on link "Order History" at bounding box center [919, 171] width 195 height 21
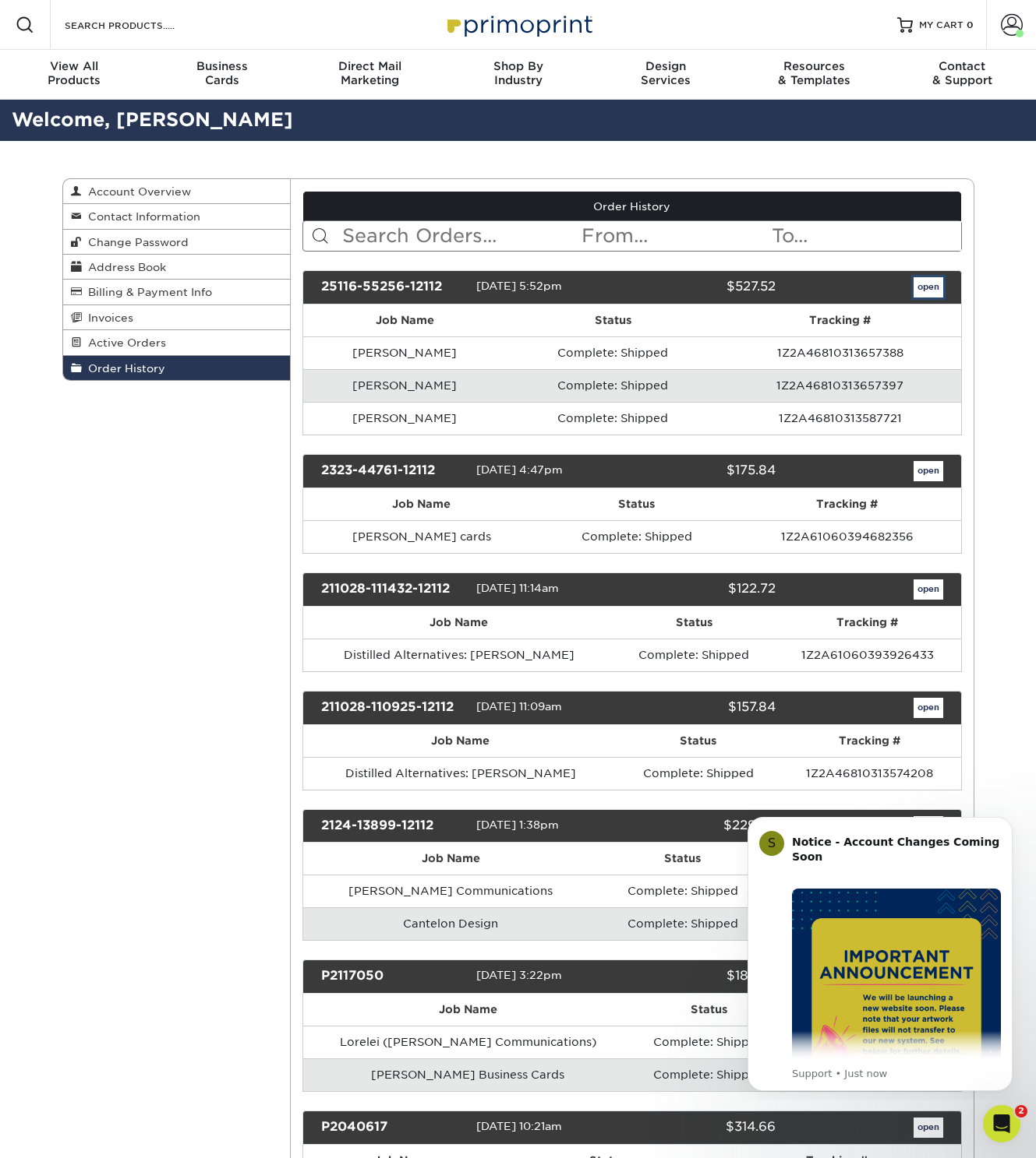
click at [929, 286] on link "open" at bounding box center [928, 287] width 29 height 20
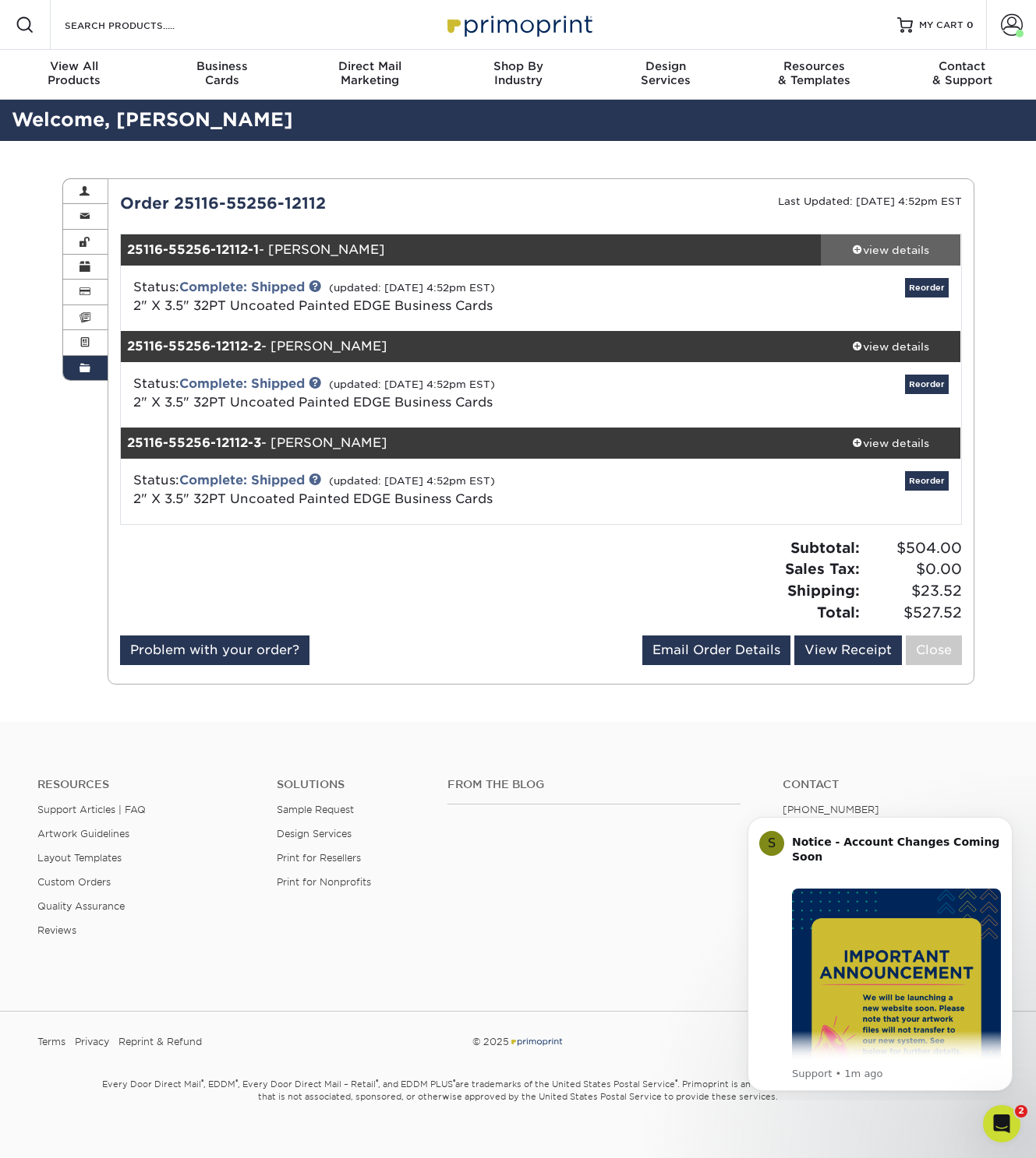
click at [896, 253] on div "view details" at bounding box center [890, 250] width 140 height 16
